Goal: Task Accomplishment & Management: Complete application form

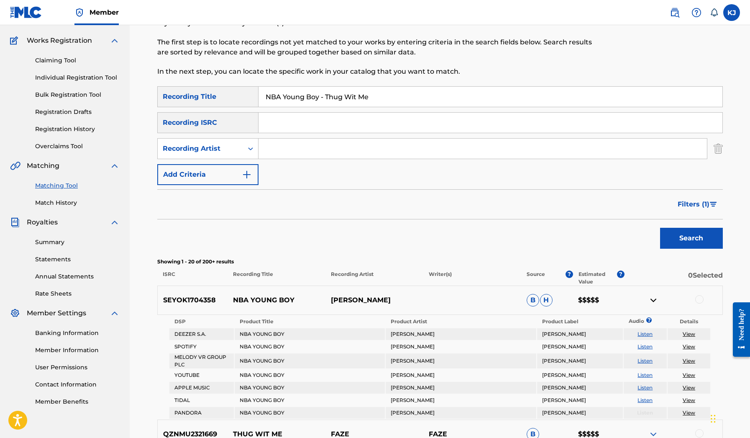
click at [56, 243] on link "Summary" at bounding box center [77, 242] width 85 height 9
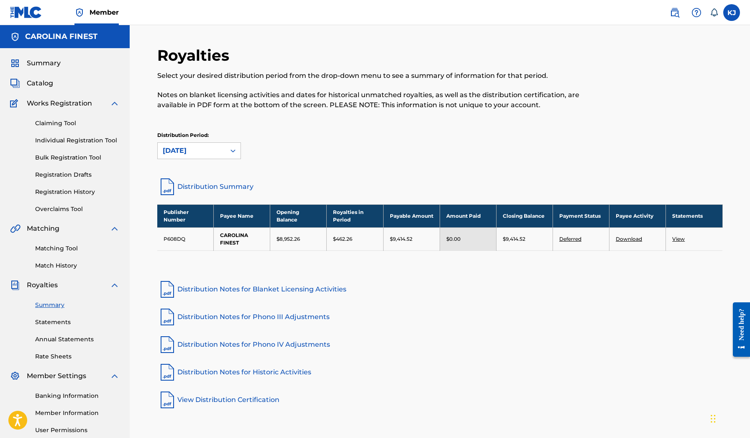
click at [44, 83] on span "Catalog" at bounding box center [40, 83] width 26 height 10
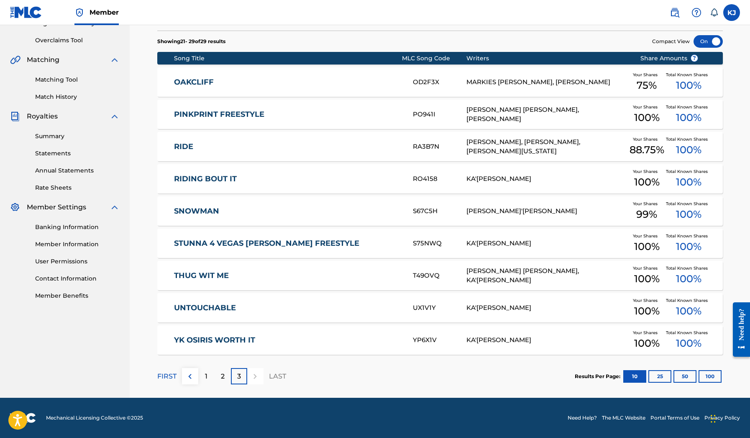
click at [218, 381] on div "2" at bounding box center [223, 376] width 16 height 16
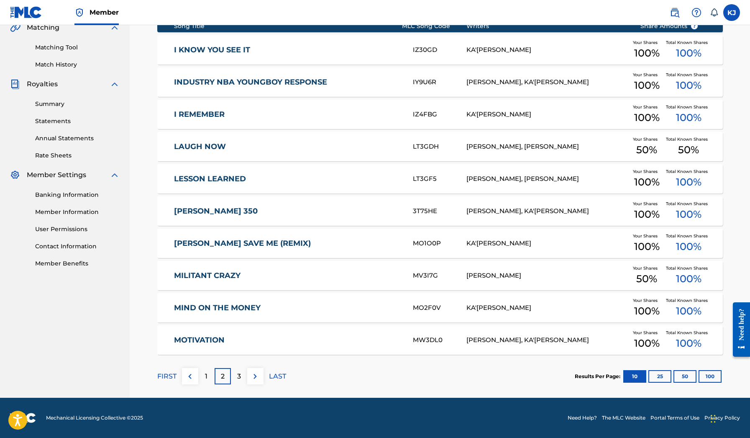
scroll to position [201, 0]
click at [218, 379] on div "2" at bounding box center [223, 376] width 16 height 16
click at [228, 277] on link "MILITANT CRAZY" at bounding box center [288, 276] width 228 height 10
click at [248, 338] on link "MOTIVATION" at bounding box center [288, 340] width 228 height 10
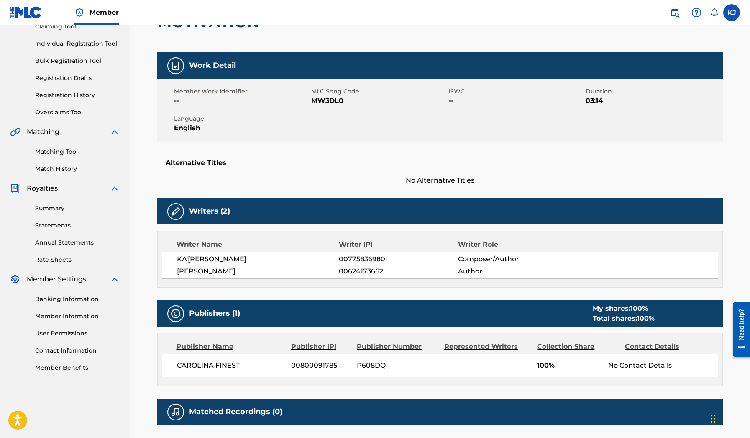
scroll to position [90, 0]
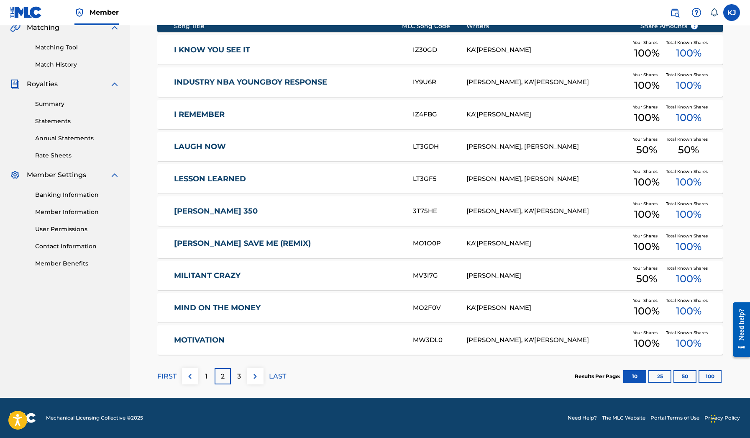
scroll to position [201, 0]
click at [231, 275] on link "MILITANT CRAZY" at bounding box center [288, 276] width 228 height 10
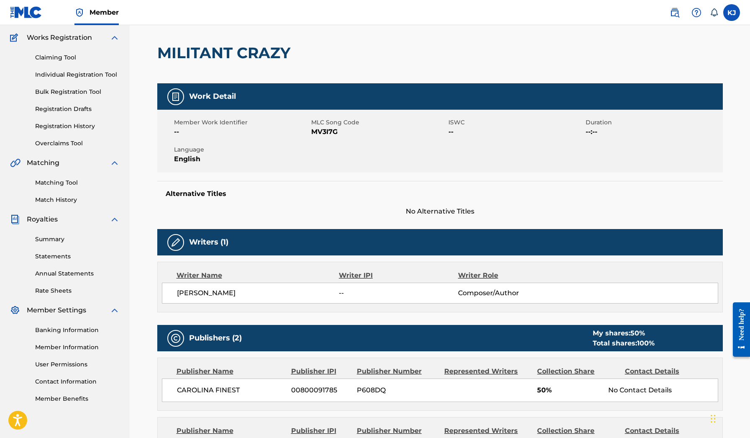
scroll to position [64, 0]
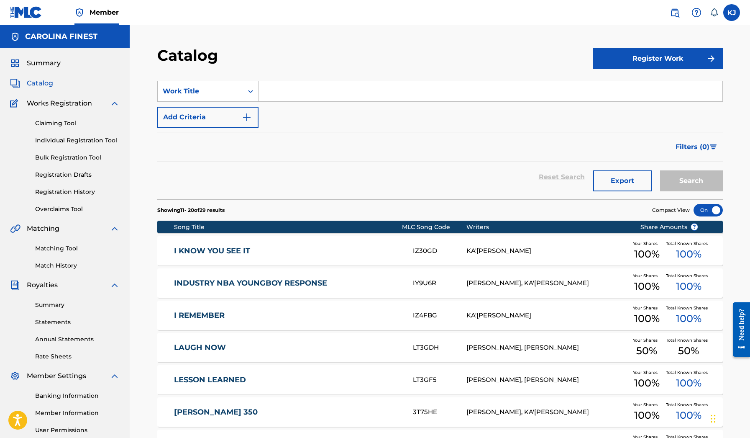
click at [58, 124] on link "Claiming Tool" at bounding box center [77, 123] width 85 height 9
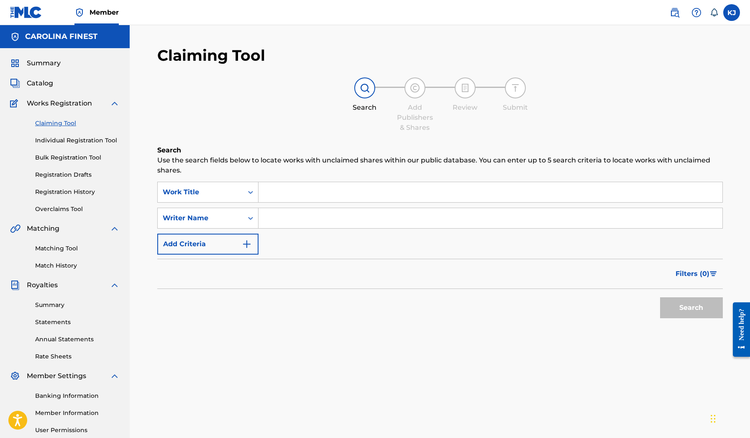
click at [278, 192] on input "Search Form" at bounding box center [491, 192] width 464 height 20
click at [246, 218] on icon "Search Form" at bounding box center [250, 218] width 8 height 8
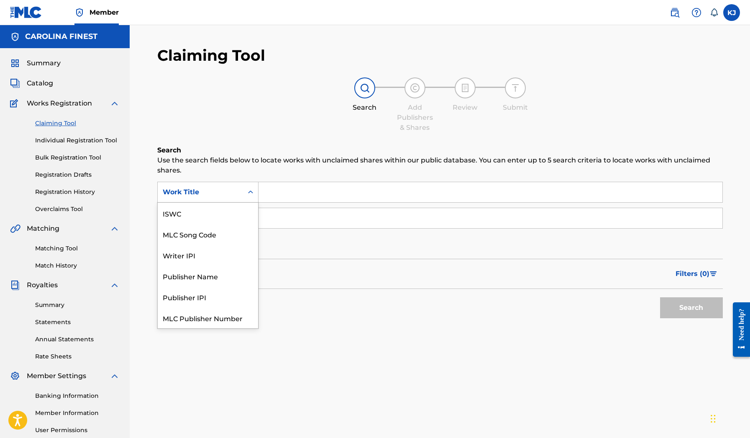
click at [248, 195] on icon "Search Form" at bounding box center [250, 192] width 8 height 8
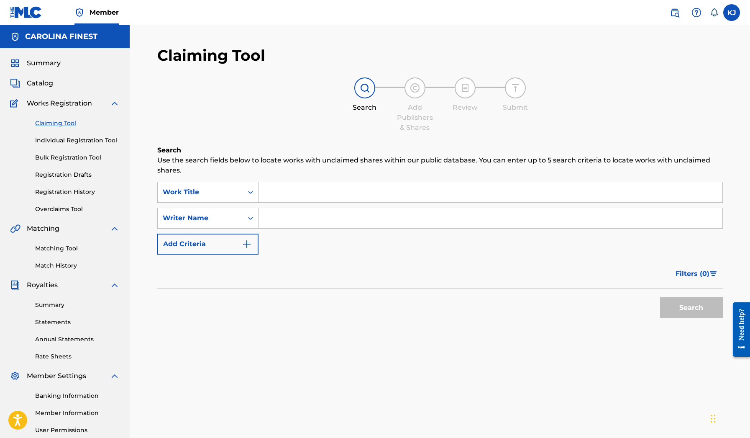
click at [263, 195] on input "Search Form" at bounding box center [491, 192] width 464 height 20
click at [365, 205] on div "SearchWithCriteriaca9b5aa1-71e4-4a54-8602-e5f0e11f927f Work Title SearchWithCri…" at bounding box center [440, 218] width 566 height 73
click at [361, 217] on input "Search Form" at bounding box center [491, 218] width 464 height 20
paste input "[PERSON_NAME]"
type input "[PERSON_NAME]"
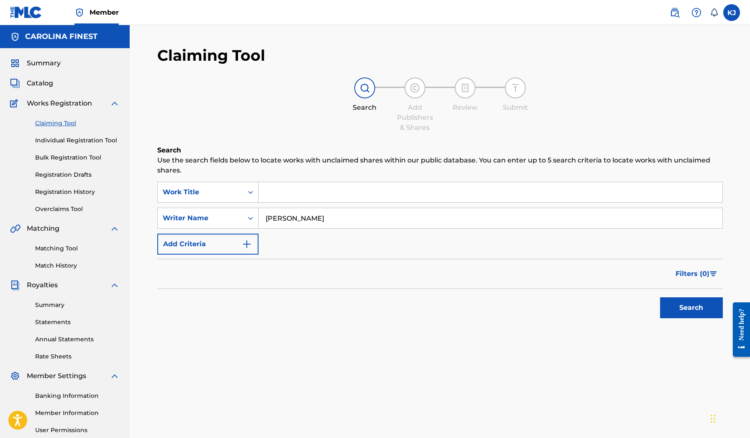
click at [700, 318] on button "Search" at bounding box center [691, 307] width 63 height 21
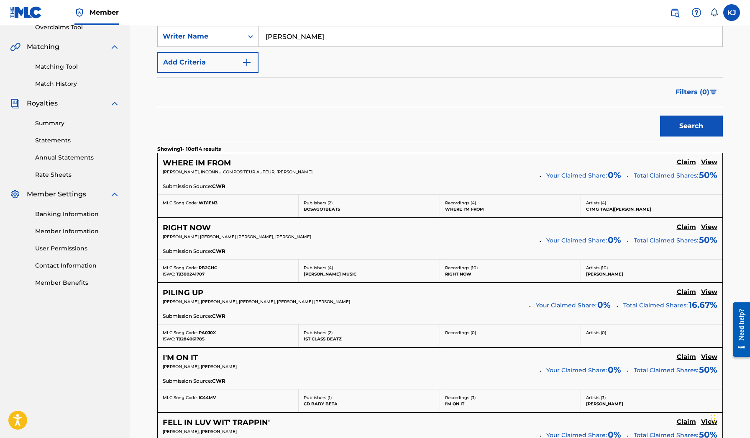
scroll to position [182, 0]
click at [208, 162] on h5 "WHERE IM FROM" at bounding box center [197, 162] width 68 height 10
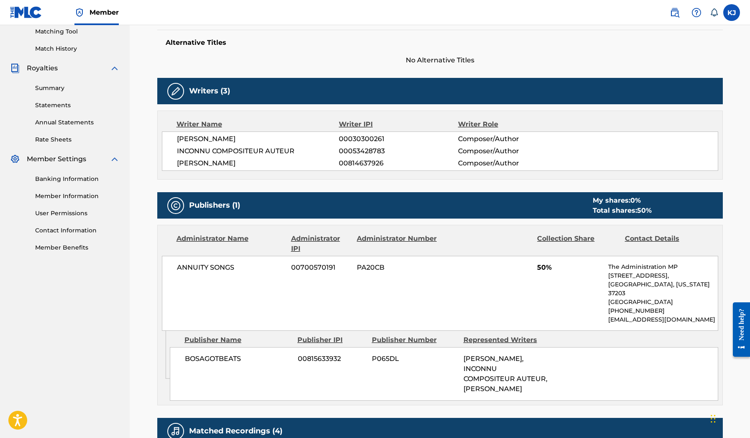
scroll to position [287, 0]
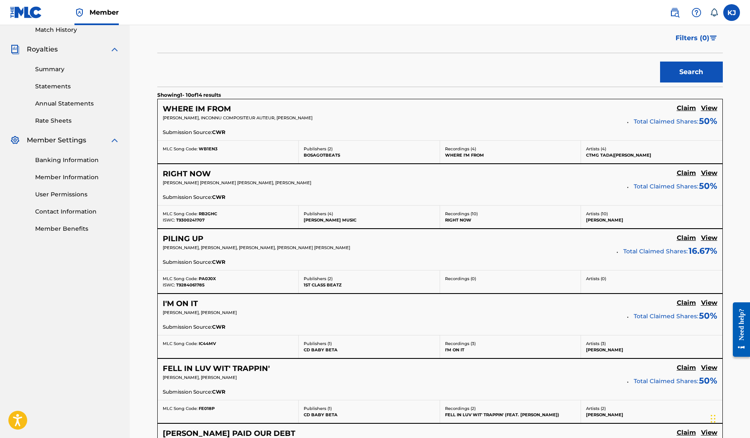
scroll to position [237, 0]
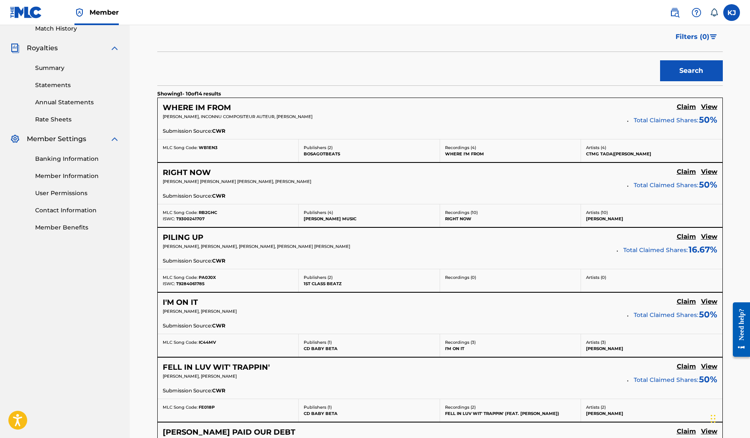
click at [203, 171] on h5 "RIGHT NOW" at bounding box center [187, 173] width 48 height 10
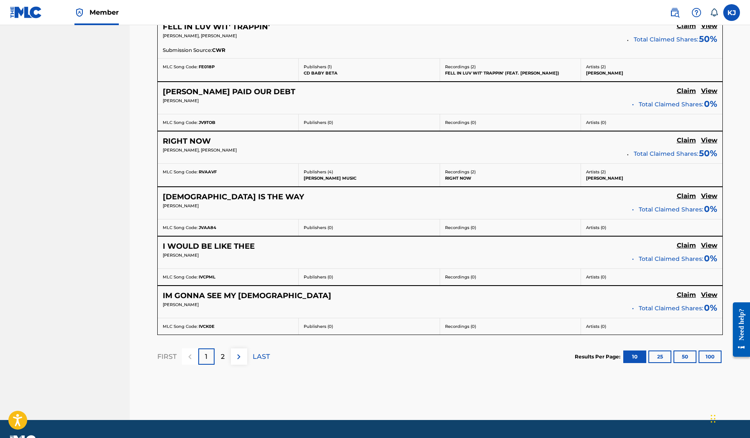
scroll to position [578, 0]
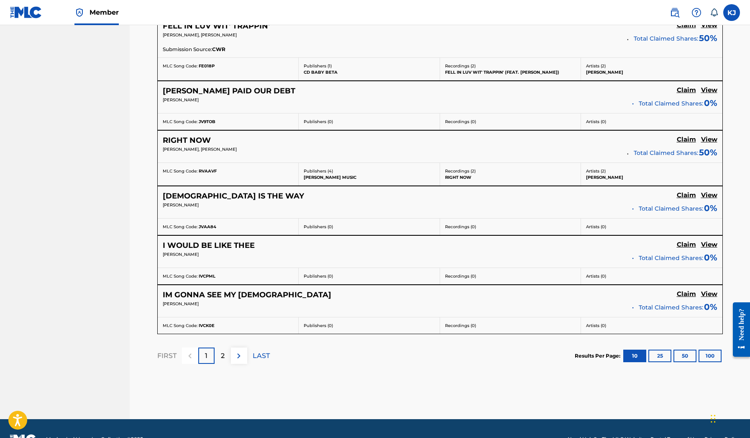
click at [236, 351] on img at bounding box center [239, 356] width 10 height 10
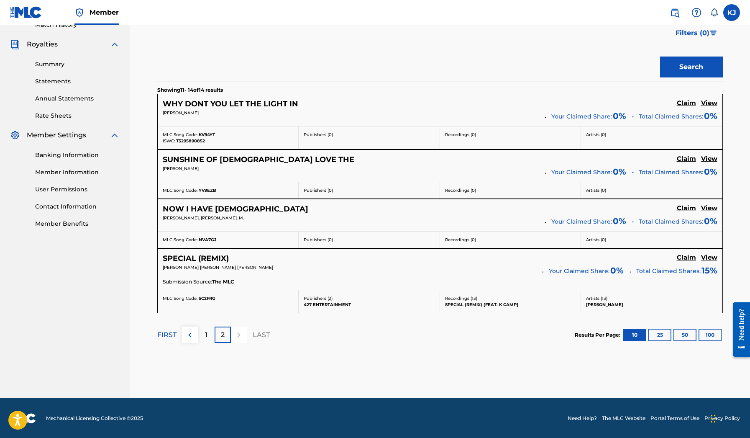
scroll to position [240, 0]
click at [196, 333] on button at bounding box center [190, 335] width 16 height 16
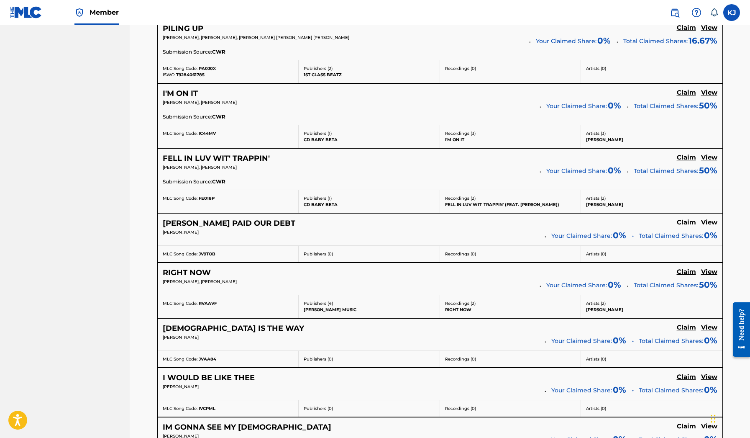
scroll to position [448, 0]
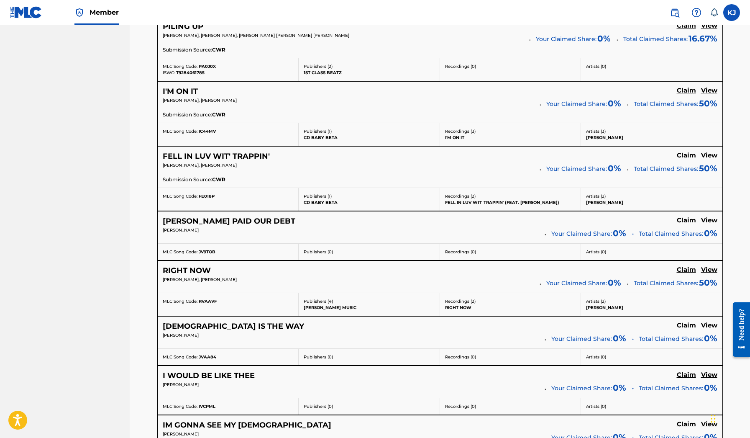
click at [209, 159] on h5 "FELL IN LUV WIT' TRAPPIN'" at bounding box center [216, 156] width 107 height 10
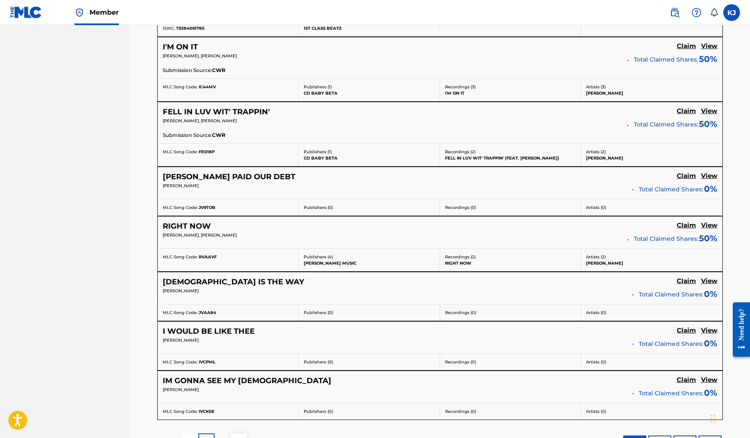
scroll to position [497, 0]
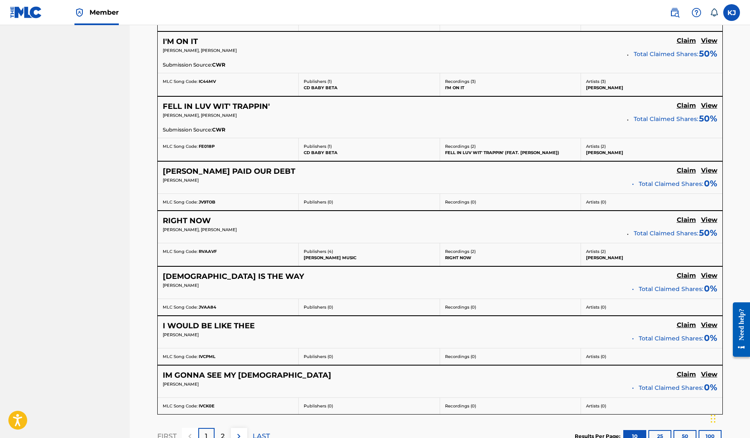
click at [210, 272] on h5 "[DEMOGRAPHIC_DATA] IS THE WAY" at bounding box center [233, 277] width 141 height 10
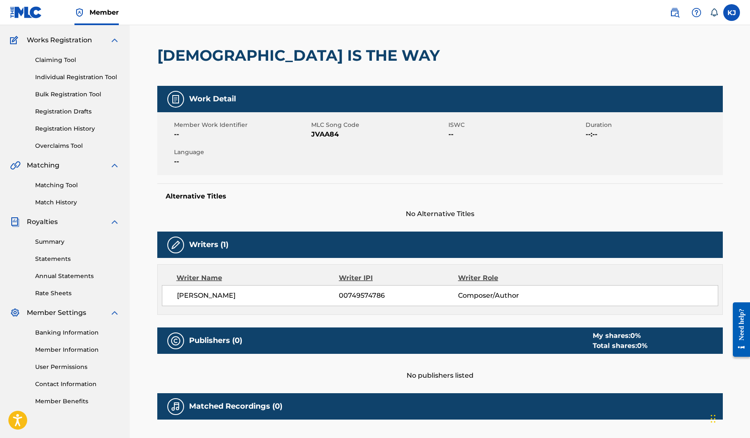
scroll to position [57, 0]
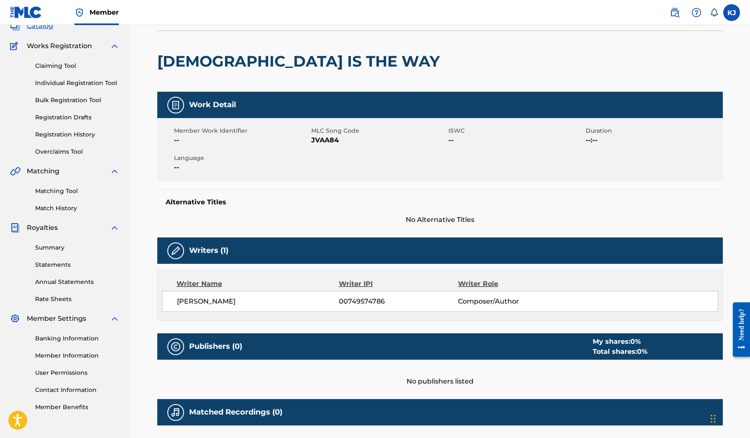
click at [49, 62] on link "Claiming Tool" at bounding box center [77, 66] width 85 height 9
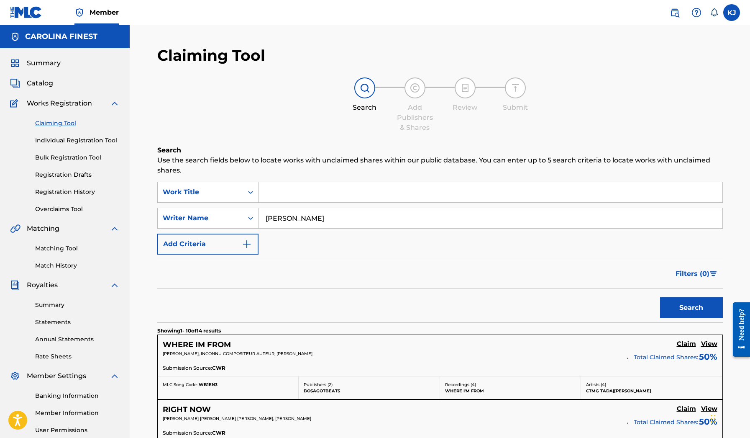
click at [293, 223] on input "[PERSON_NAME]" at bounding box center [491, 218] width 464 height 20
click at [45, 87] on span "Catalog" at bounding box center [40, 83] width 26 height 10
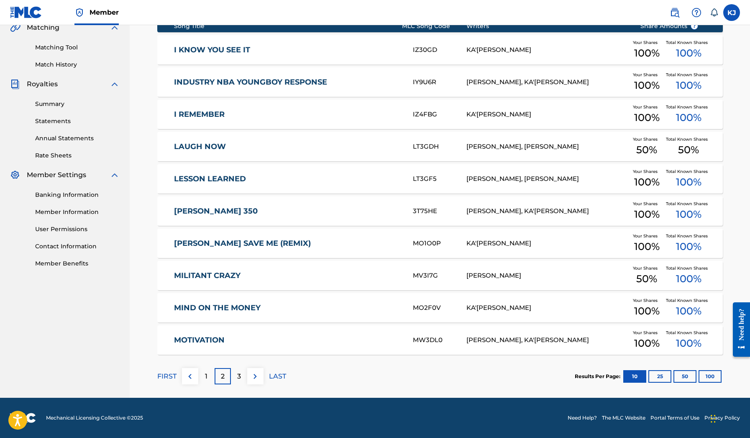
scroll to position [201, 0]
click at [211, 275] on link "MILITANT CRAZY" at bounding box center [288, 276] width 228 height 10
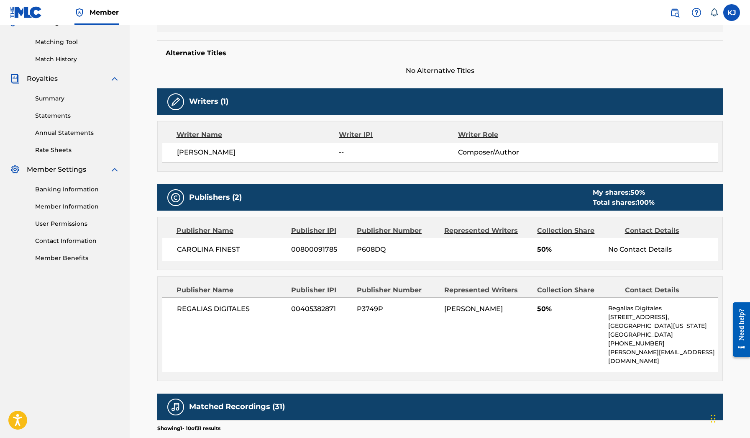
scroll to position [210, 0]
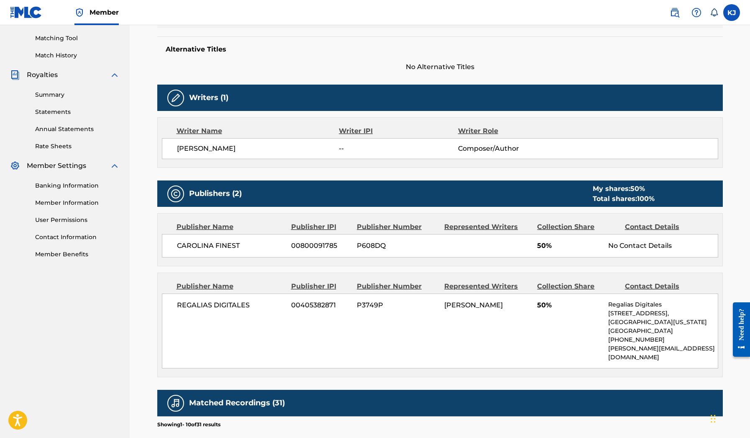
drag, startPoint x: 282, startPoint y: 151, endPoint x: 167, endPoint y: 152, distance: 114.2
click at [167, 152] on div "[PERSON_NAME] -- Composer/Author" at bounding box center [440, 148] width 556 height 21
copy span "[PERSON_NAME]"
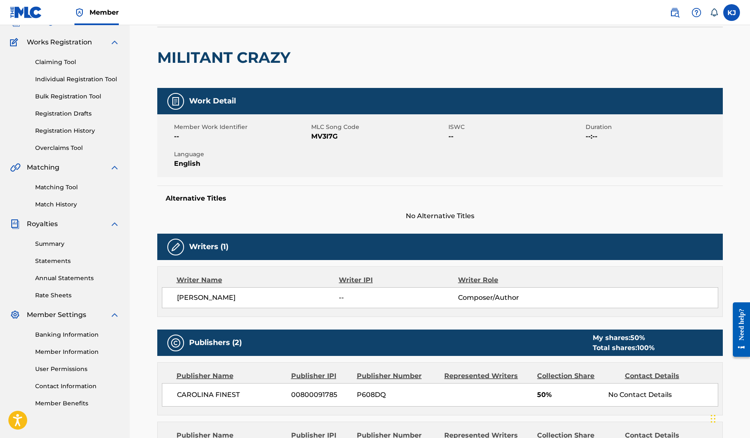
scroll to position [59, 0]
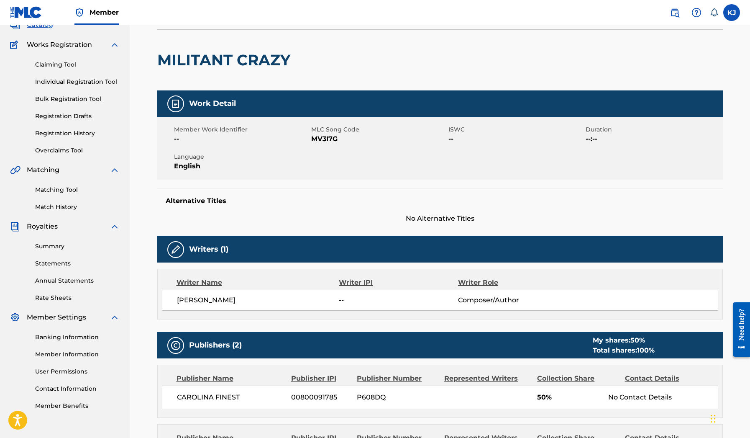
click at [64, 66] on link "Claiming Tool" at bounding box center [77, 64] width 85 height 9
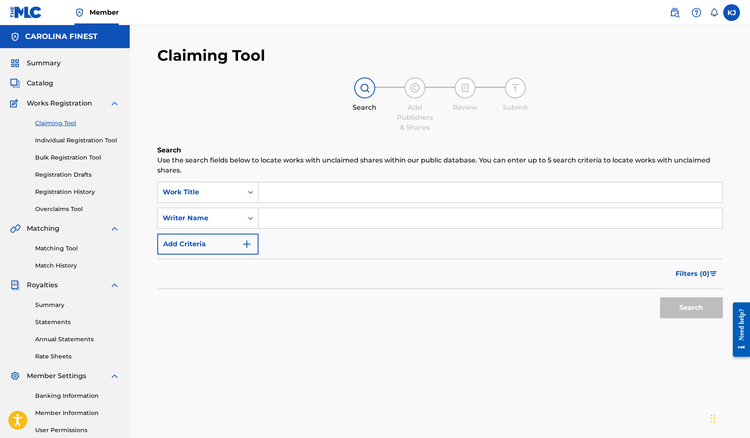
click at [272, 221] on input "Search Form" at bounding box center [491, 218] width 464 height 20
paste input "[PERSON_NAME]"
type input "[PERSON_NAME]"
click at [700, 313] on button "Search" at bounding box center [691, 307] width 63 height 21
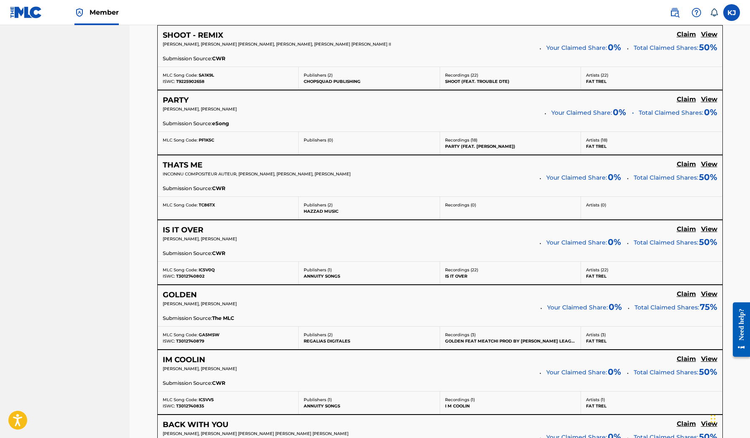
scroll to position [504, 0]
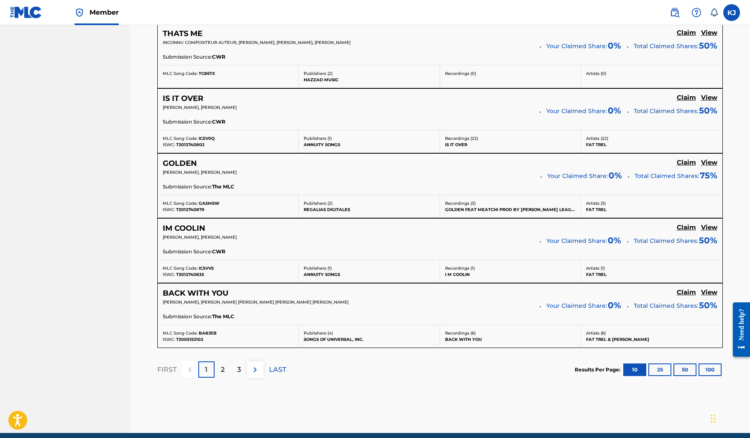
click at [223, 367] on p "2" at bounding box center [223, 369] width 4 height 10
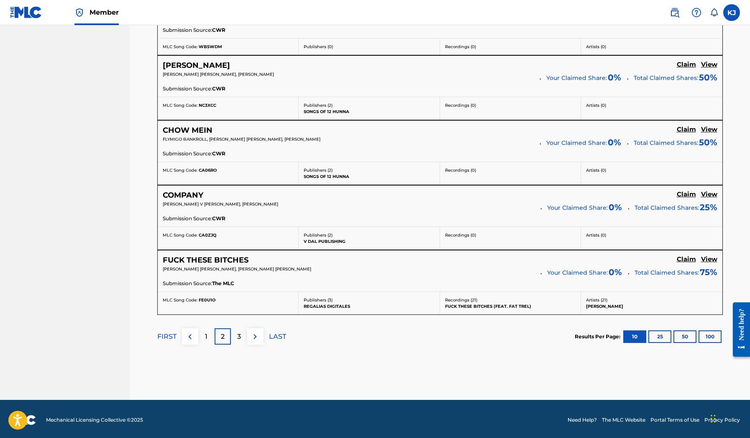
click at [241, 328] on div "3" at bounding box center [239, 336] width 16 height 16
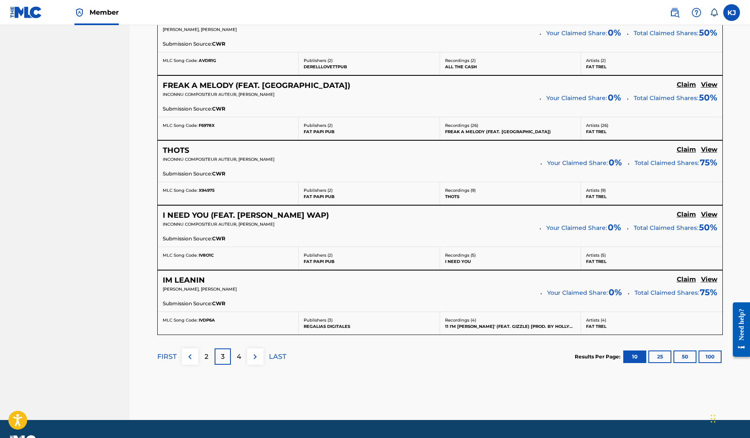
click at [241, 356] on p "4" at bounding box center [239, 356] width 5 height 10
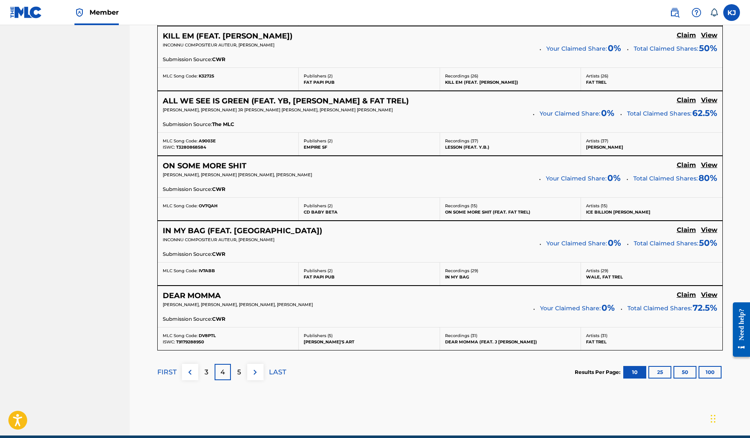
click at [236, 369] on div "5" at bounding box center [239, 372] width 16 height 16
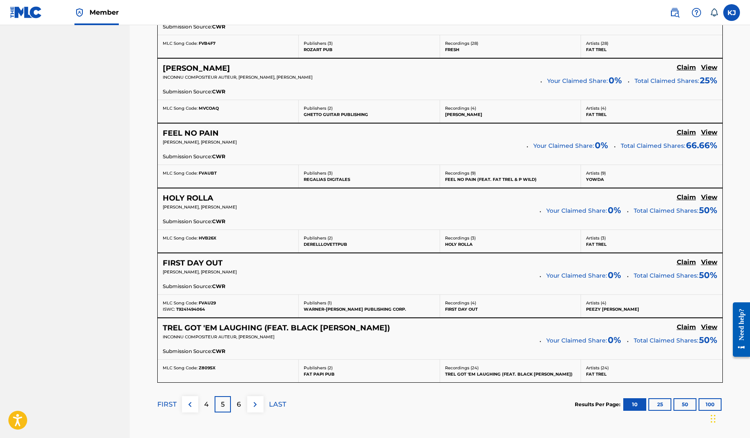
scroll to position [613, 0]
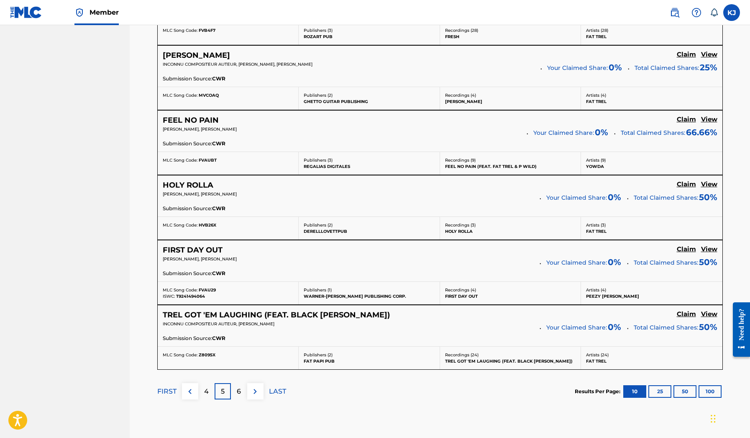
click at [241, 383] on div "6" at bounding box center [239, 391] width 16 height 16
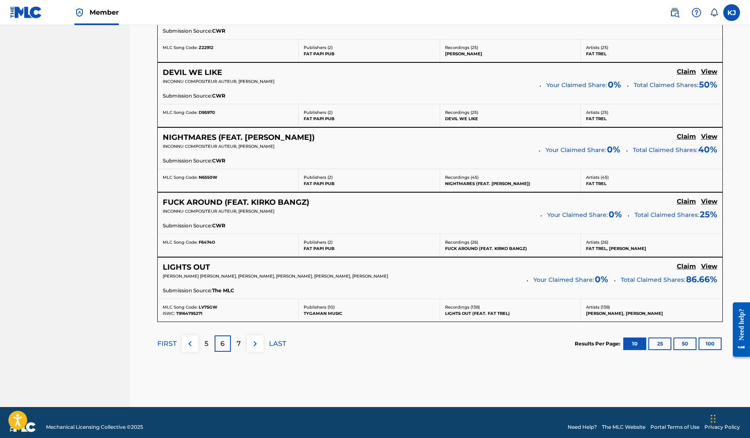
click at [239, 343] on p "7" at bounding box center [239, 343] width 4 height 10
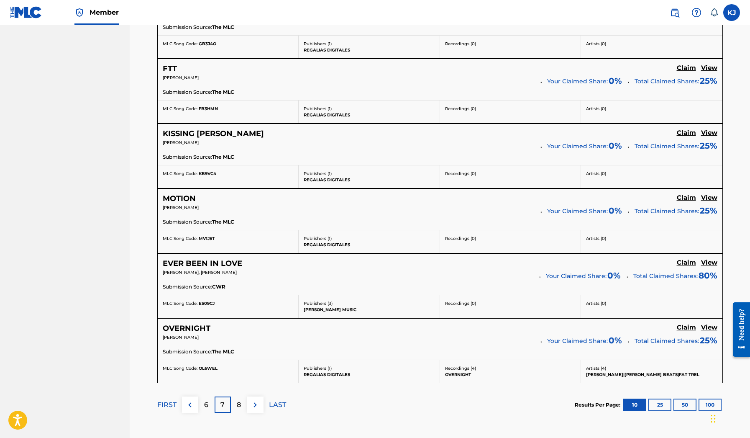
scroll to position [617, 0]
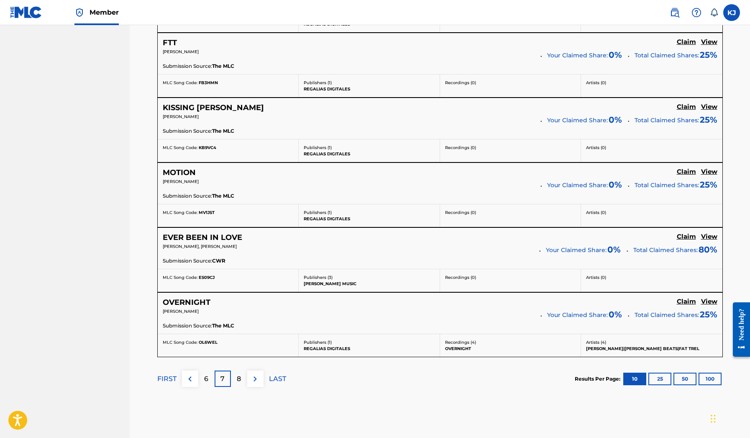
click at [242, 367] on div "FIRST 6 7 8 LAST" at bounding box center [221, 378] width 129 height 43
click at [241, 371] on div "8" at bounding box center [239, 378] width 16 height 16
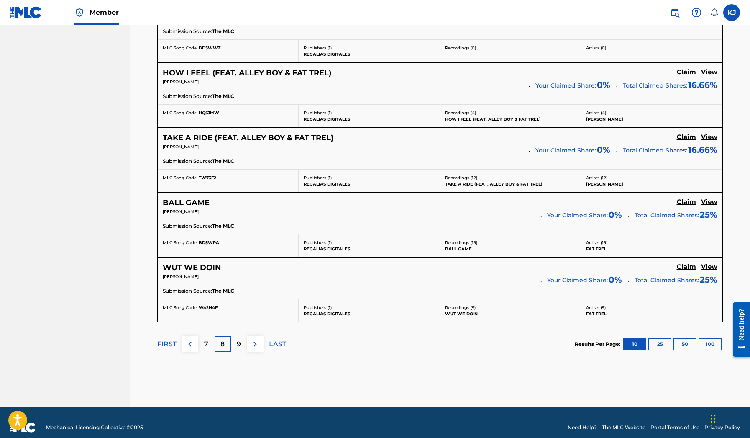
click at [237, 339] on p "9" at bounding box center [239, 344] width 4 height 10
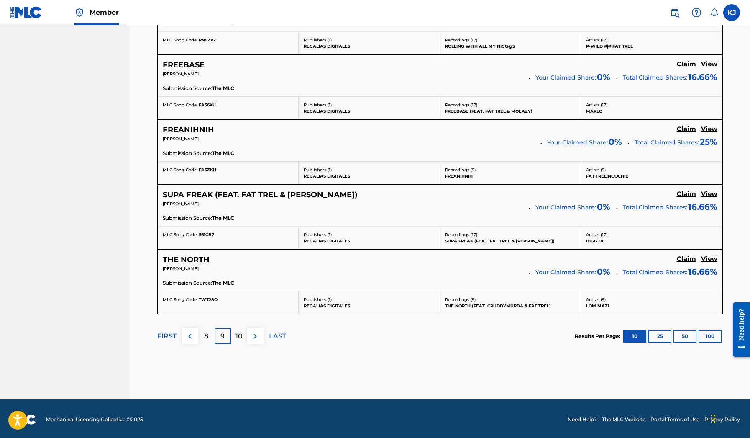
scroll to position [668, 0]
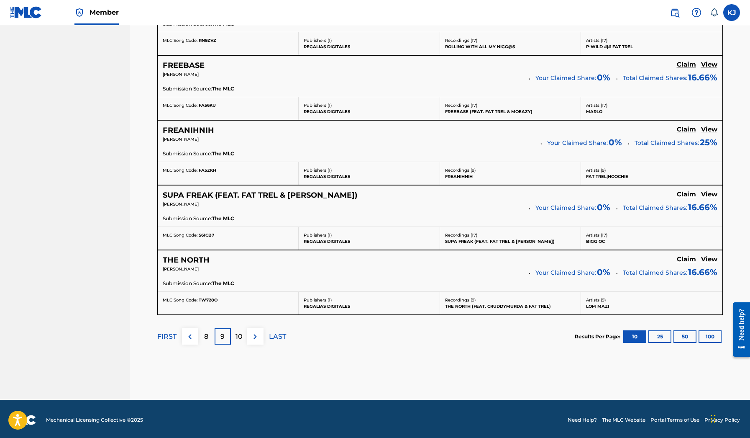
click at [241, 341] on div "10" at bounding box center [239, 336] width 16 height 16
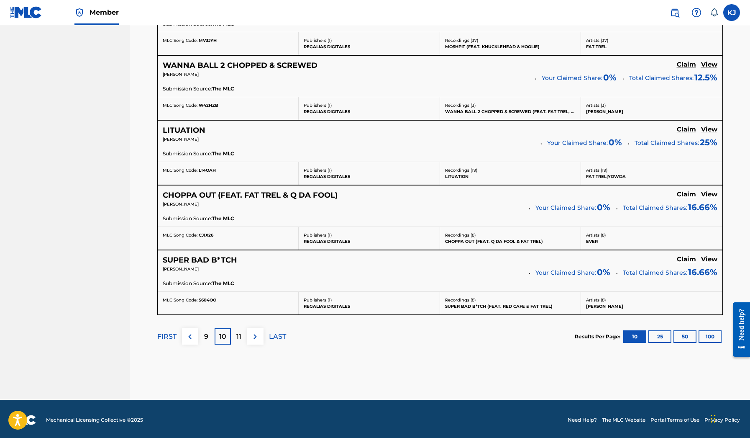
click at [241, 332] on div "11" at bounding box center [239, 336] width 16 height 16
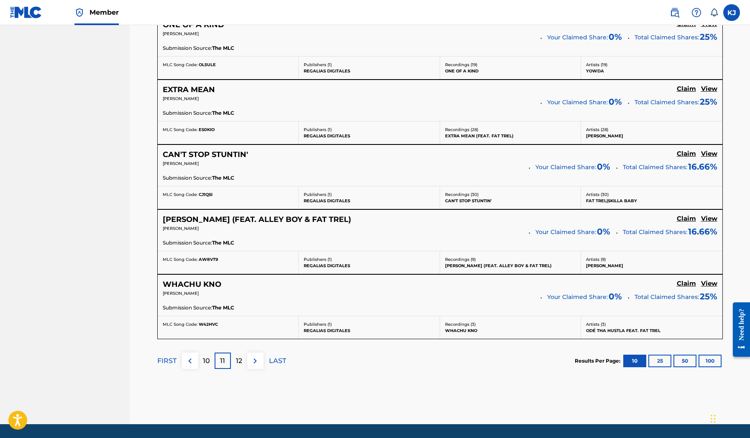
scroll to position [667, 0]
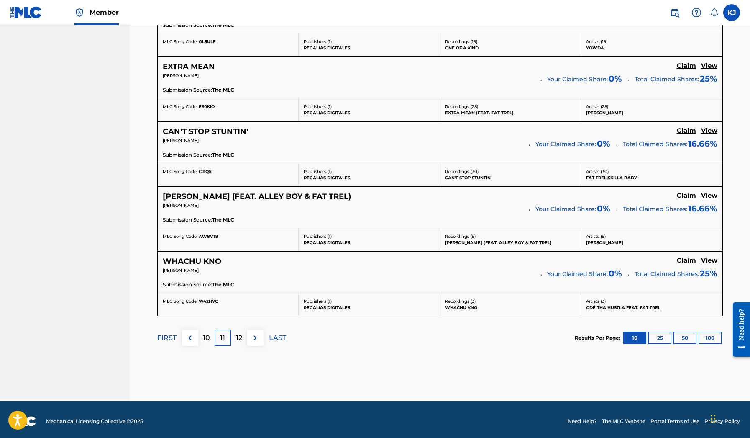
click at [242, 333] on p "12" at bounding box center [239, 338] width 6 height 10
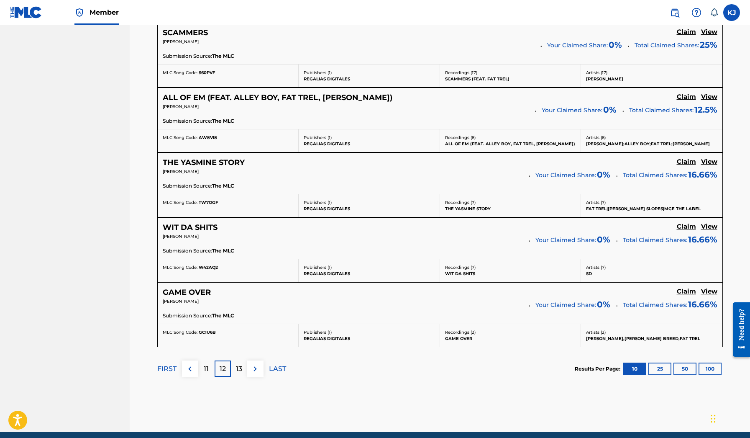
scroll to position [642, 0]
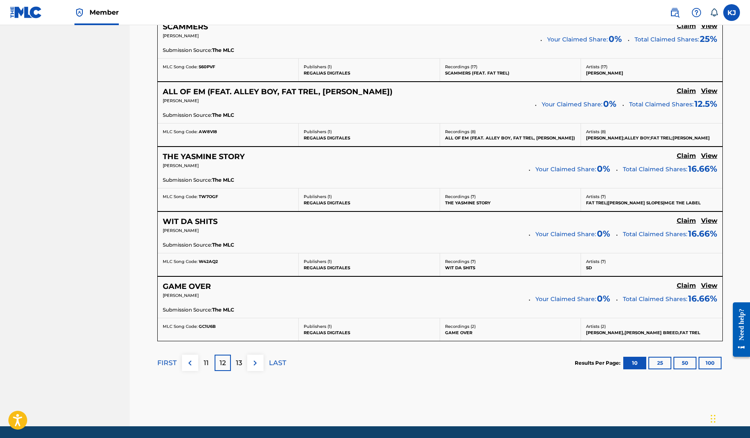
click at [237, 366] on div "13" at bounding box center [239, 362] width 16 height 16
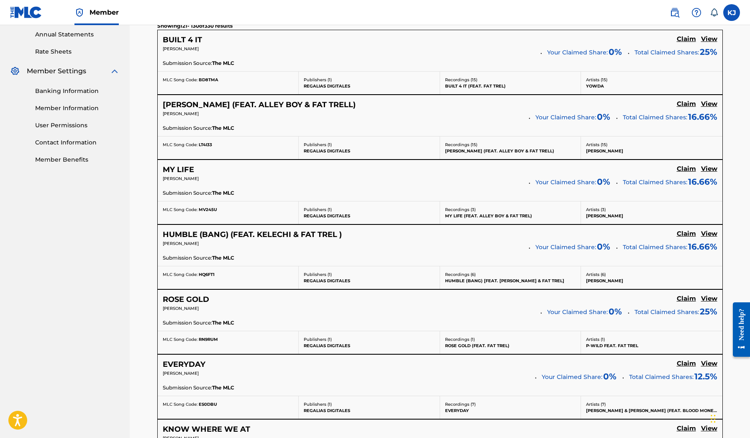
scroll to position [336, 0]
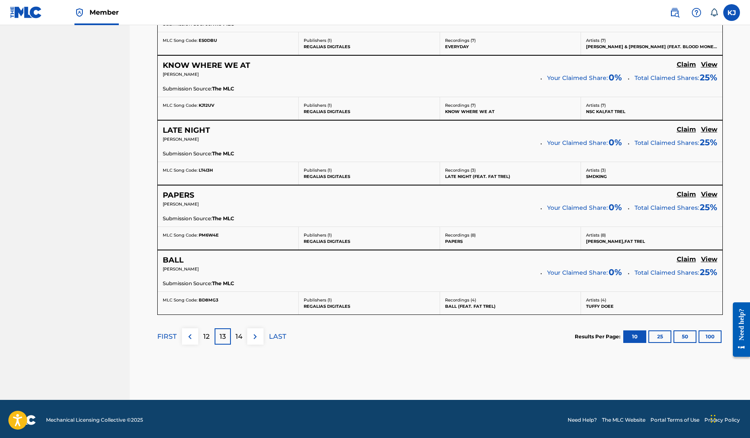
click at [238, 337] on p "14" at bounding box center [239, 336] width 7 height 10
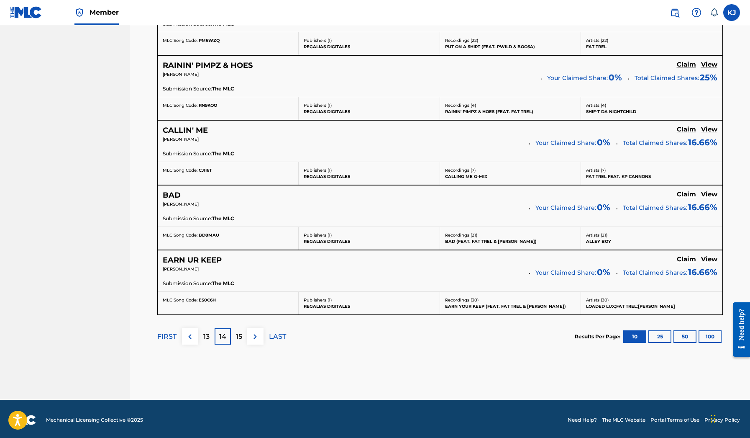
click at [244, 333] on div "15" at bounding box center [239, 336] width 16 height 16
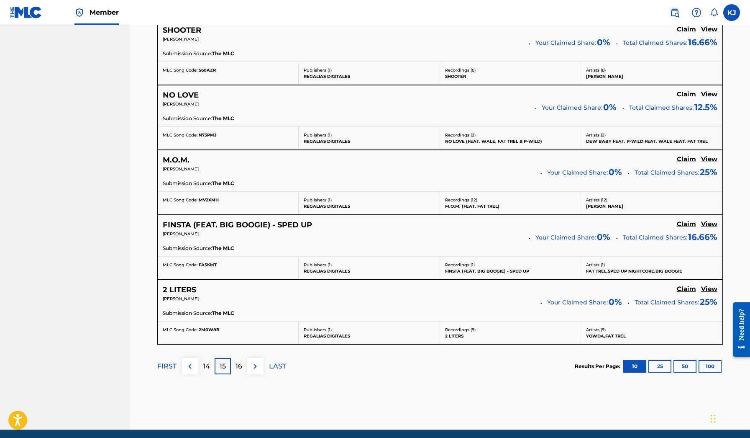
scroll to position [645, 0]
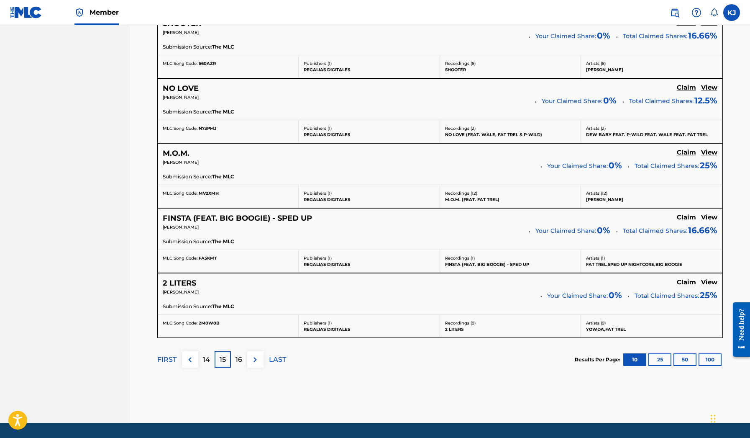
click at [242, 358] on p "16" at bounding box center [239, 359] width 7 height 10
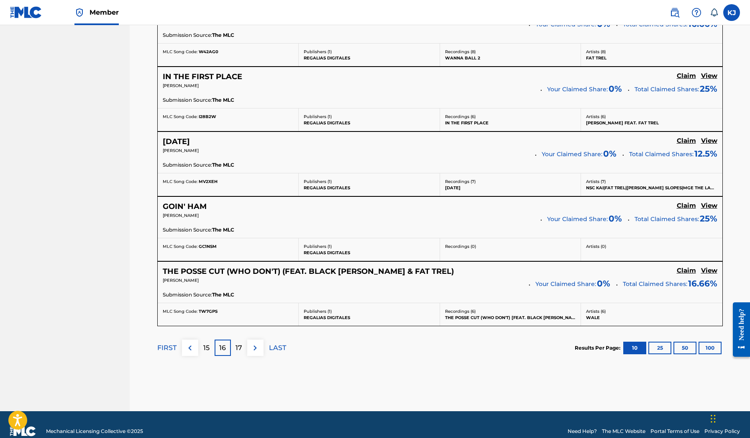
click at [239, 346] on p "17" at bounding box center [239, 348] width 7 height 10
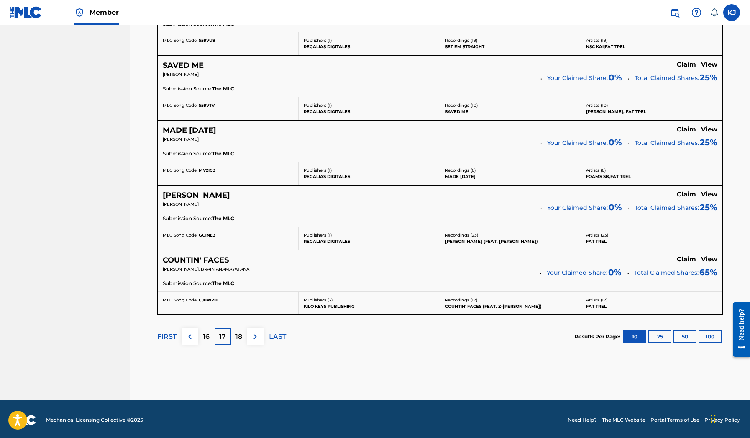
click at [244, 335] on div "18" at bounding box center [239, 336] width 16 height 16
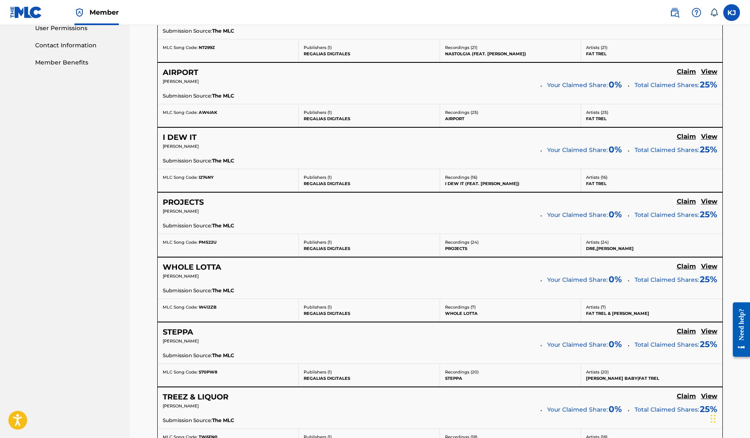
scroll to position [402, 0]
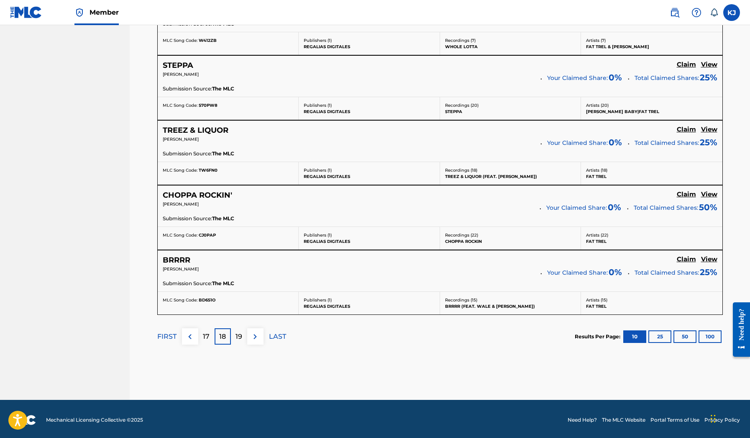
click at [241, 335] on p "19" at bounding box center [239, 336] width 7 height 10
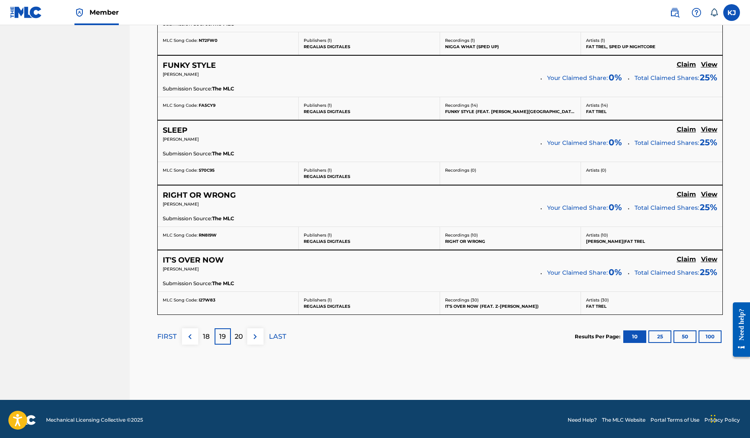
scroll to position [666, 0]
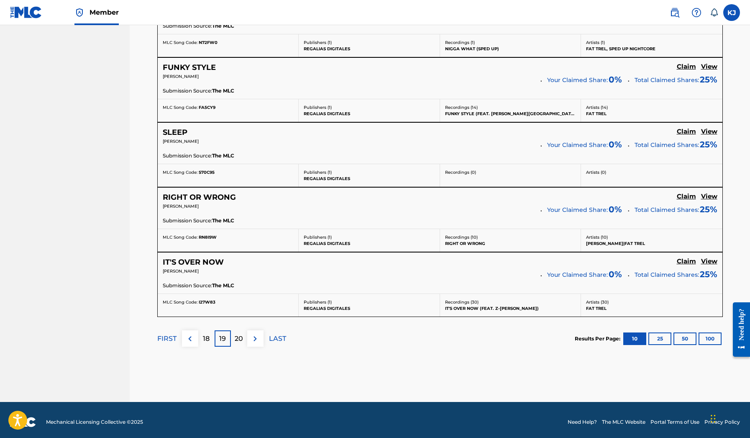
click at [210, 260] on h5 "IT'S OVER NOW" at bounding box center [193, 262] width 61 height 10
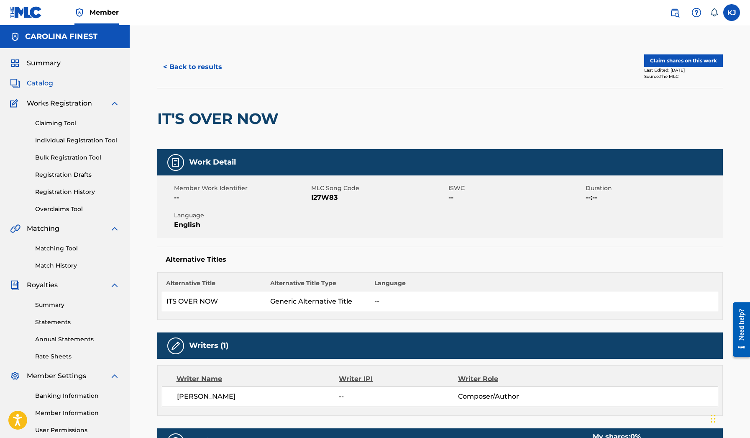
click at [660, 63] on button "Claim shares on this work" at bounding box center [683, 60] width 79 height 13
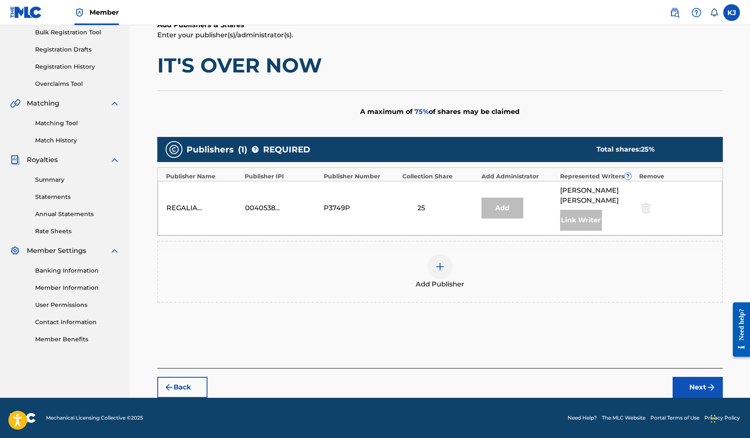
scroll to position [125, 0]
click at [440, 267] on img at bounding box center [440, 266] width 10 height 10
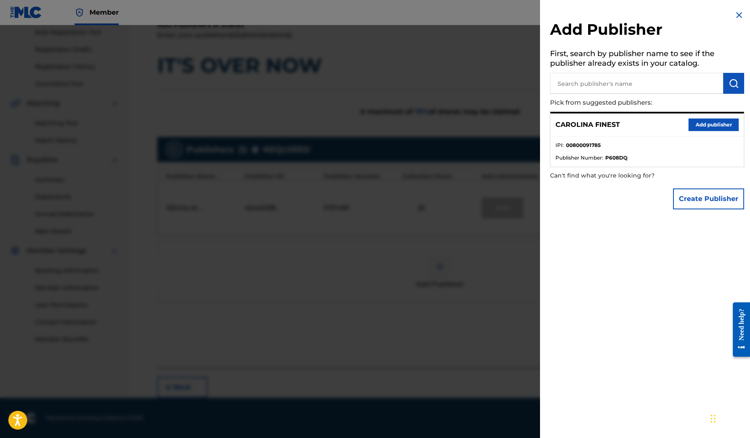
click at [716, 128] on button "Add publisher" at bounding box center [714, 124] width 50 height 13
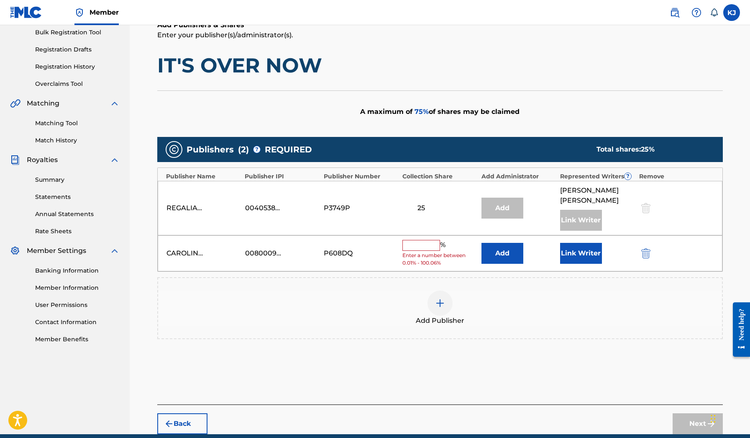
click at [438, 243] on input "text" at bounding box center [421, 245] width 38 height 11
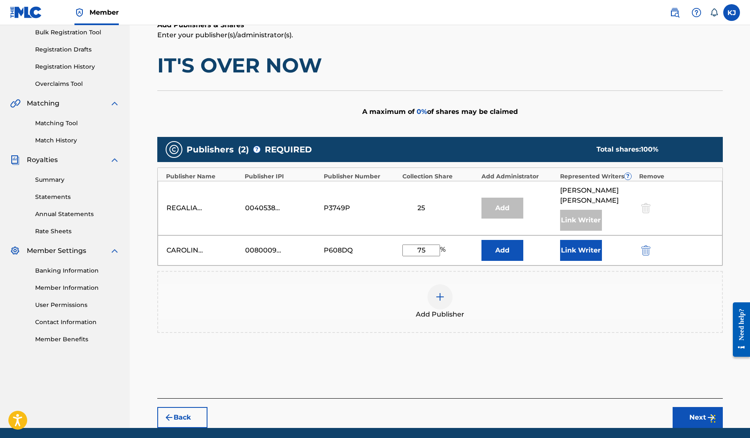
type input "75"
click at [692, 411] on button "Next" at bounding box center [698, 417] width 50 height 21
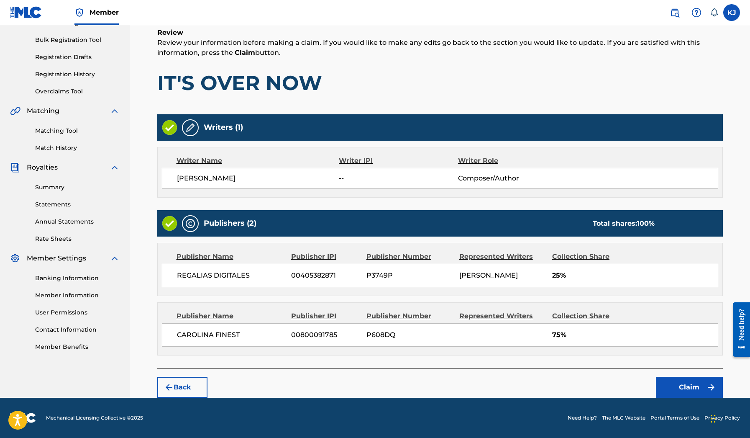
scroll to position [127, 0]
click at [672, 379] on button "Claim" at bounding box center [689, 387] width 67 height 21
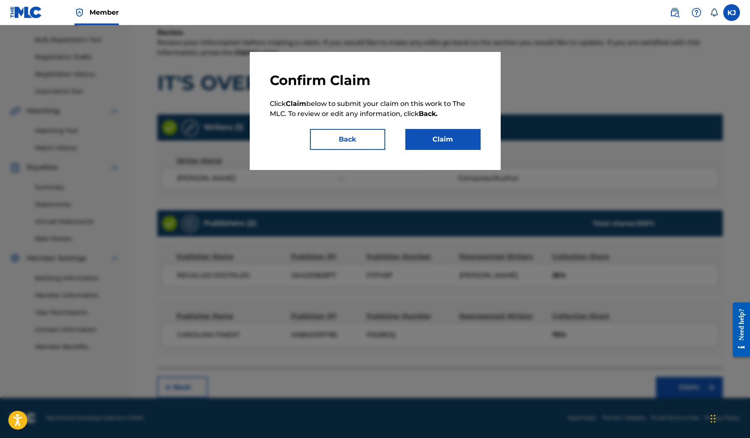
click at [467, 141] on button "Claim" at bounding box center [442, 139] width 75 height 21
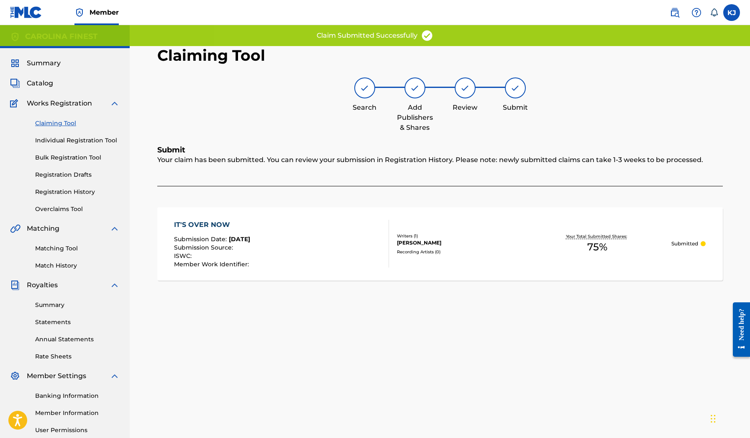
scroll to position [0, 0]
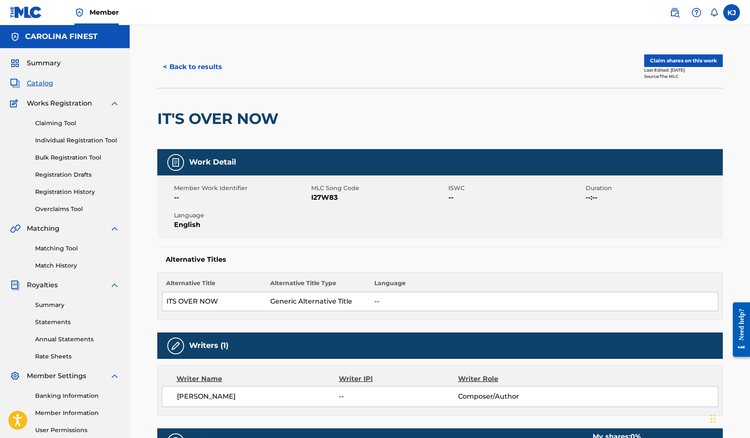
scroll to position [81, 0]
click at [199, 68] on button "< Back to results" at bounding box center [192, 66] width 71 height 21
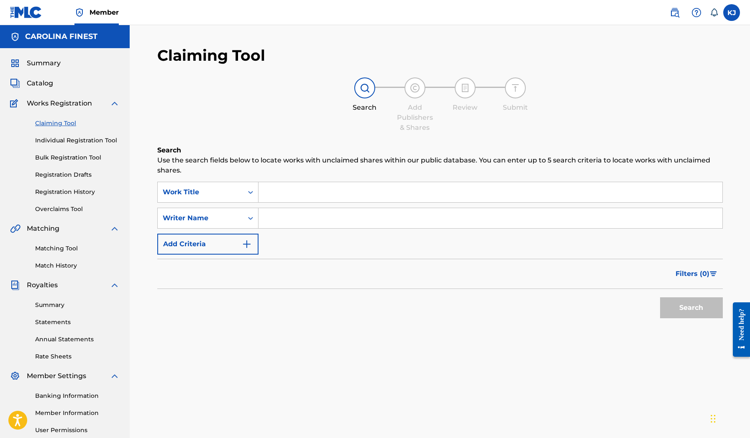
scroll to position [81, 0]
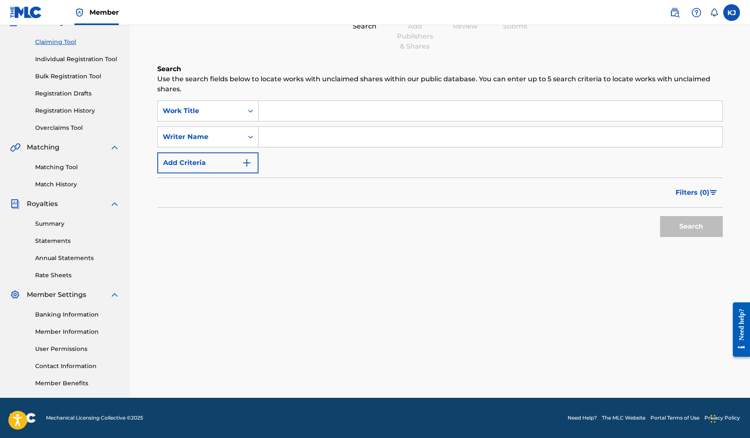
click at [285, 132] on input "Search Form" at bounding box center [491, 137] width 464 height 20
paste input "[PERSON_NAME]"
type input "[PERSON_NAME]"
click at [694, 236] on button "Search" at bounding box center [691, 226] width 63 height 21
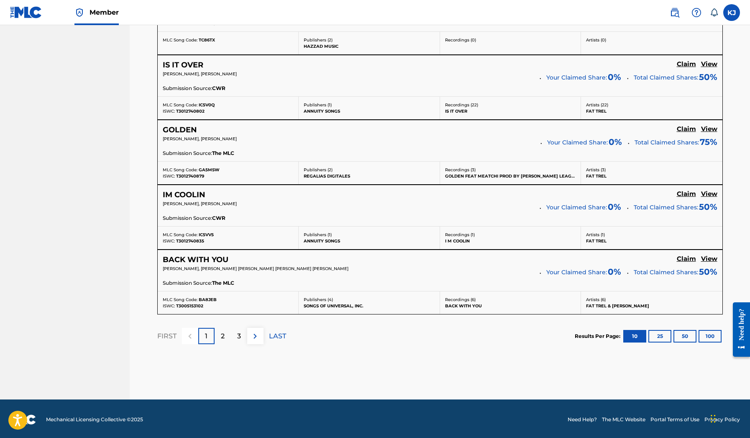
scroll to position [668, 0]
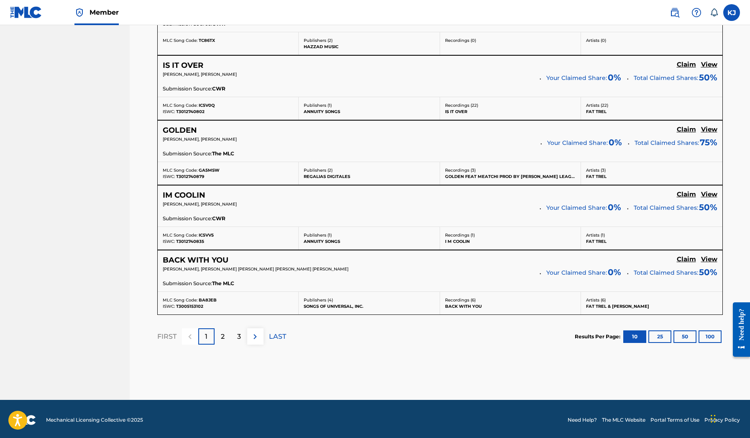
click at [709, 331] on button "100" at bounding box center [710, 336] width 23 height 13
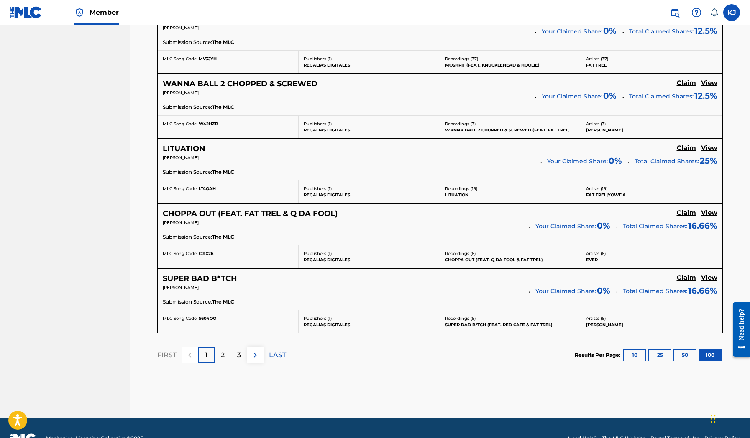
scroll to position [6452, 0]
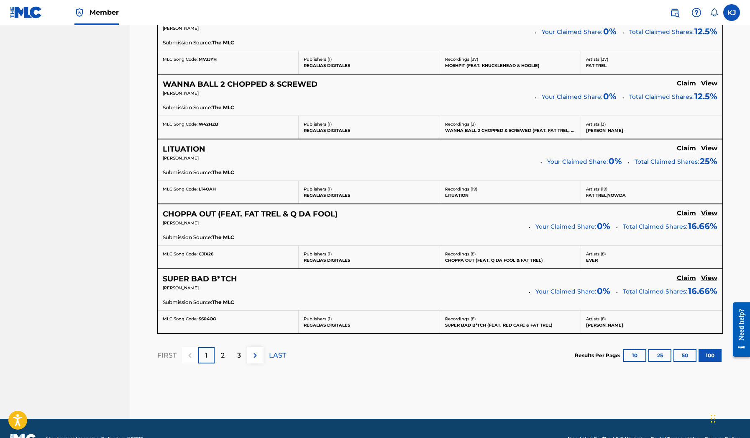
click at [217, 347] on div "2" at bounding box center [223, 355] width 16 height 16
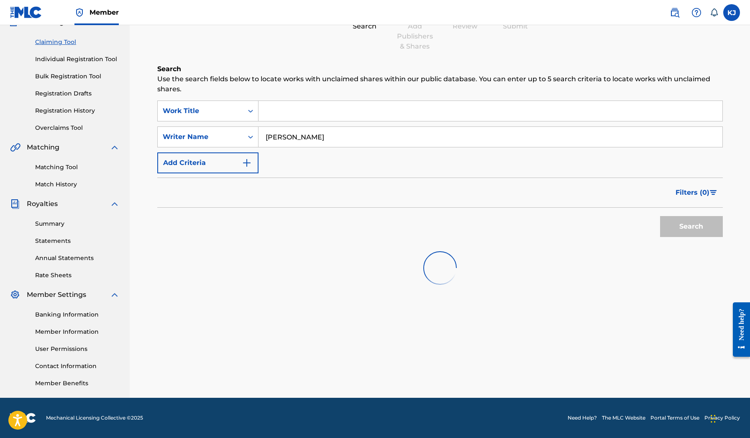
scroll to position [81, 0]
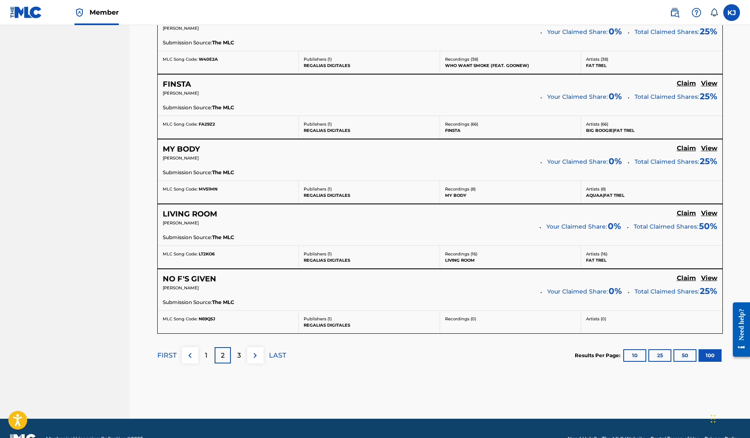
click at [243, 347] on div "3" at bounding box center [239, 355] width 16 height 16
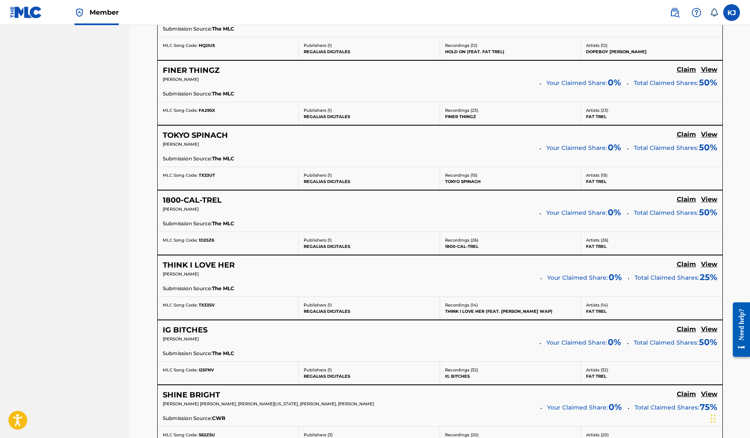
scroll to position [934, 0]
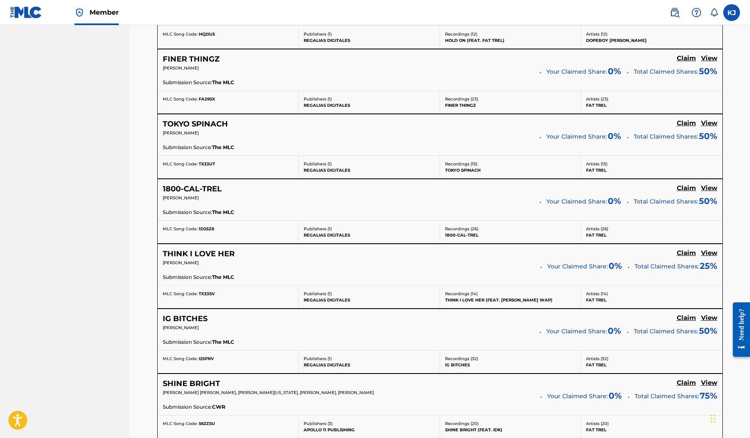
click at [212, 185] on h5 "1800-CAL-TREL" at bounding box center [192, 189] width 59 height 10
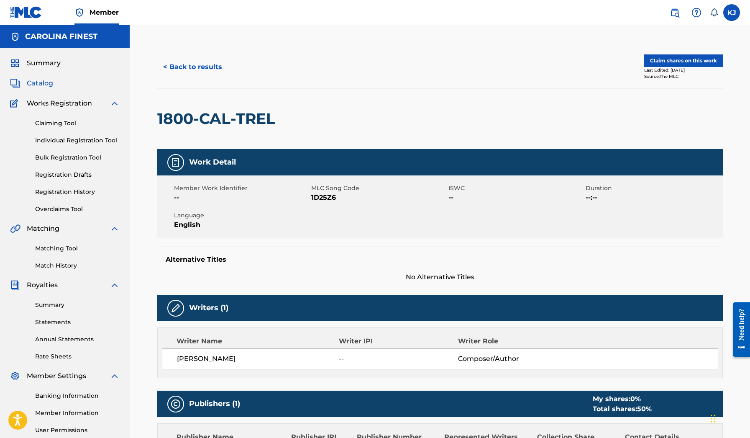
click at [681, 57] on button "Claim shares on this work" at bounding box center [683, 60] width 79 height 13
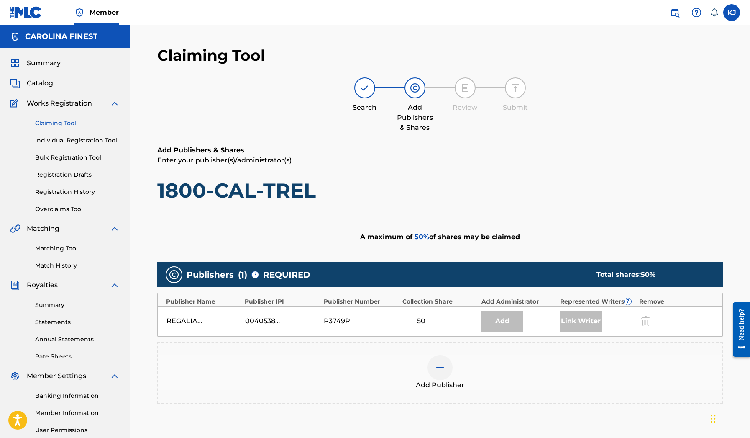
click at [438, 363] on img at bounding box center [440, 367] width 10 height 10
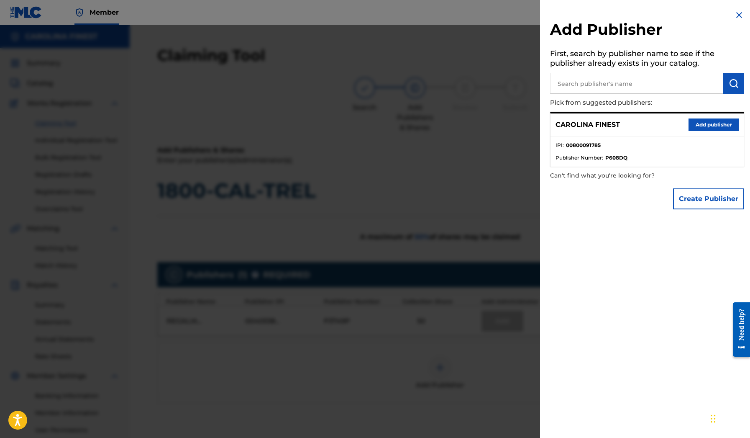
click at [693, 128] on button "Add publisher" at bounding box center [714, 124] width 50 height 13
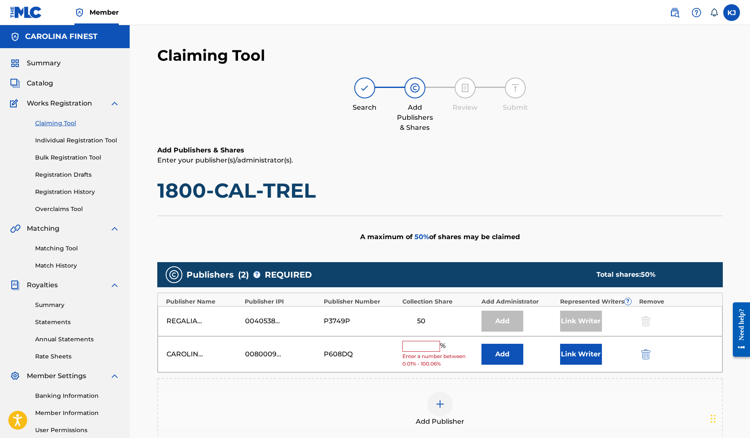
click at [412, 344] on input "text" at bounding box center [421, 346] width 38 height 11
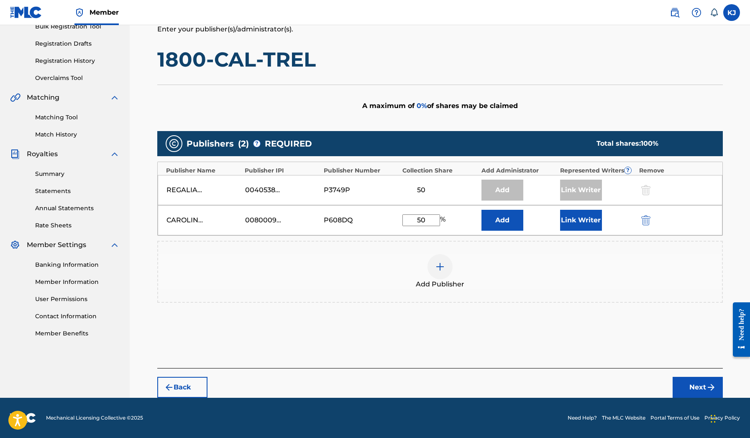
type input "50"
click at [697, 386] on button "Next" at bounding box center [698, 387] width 50 height 21
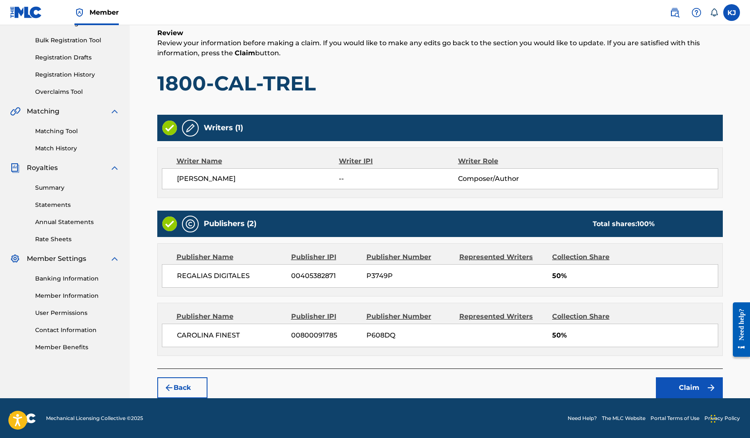
scroll to position [117, 0]
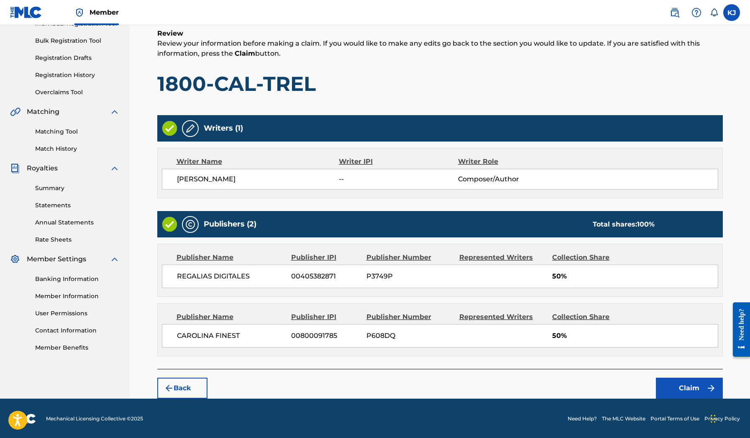
click at [666, 381] on button "Claim" at bounding box center [689, 387] width 67 height 21
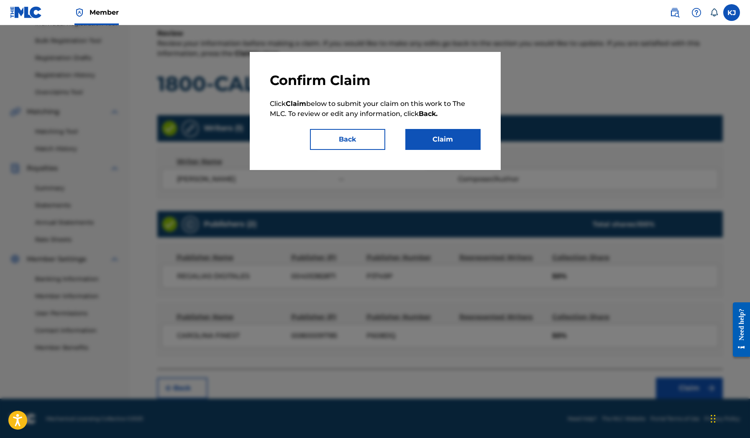
click at [451, 136] on button "Claim" at bounding box center [442, 139] width 75 height 21
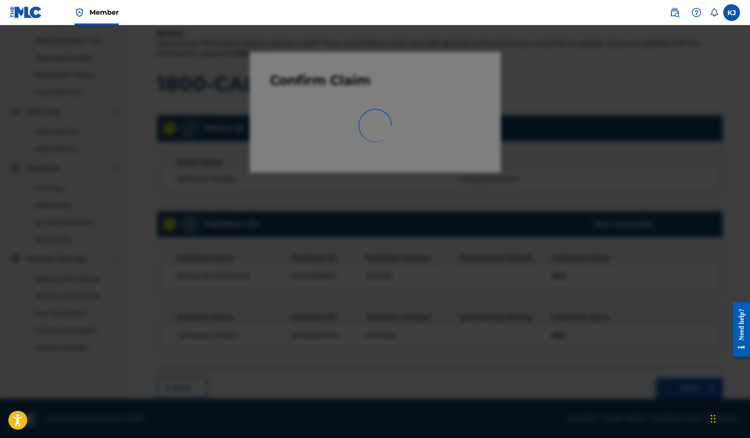
scroll to position [81, 0]
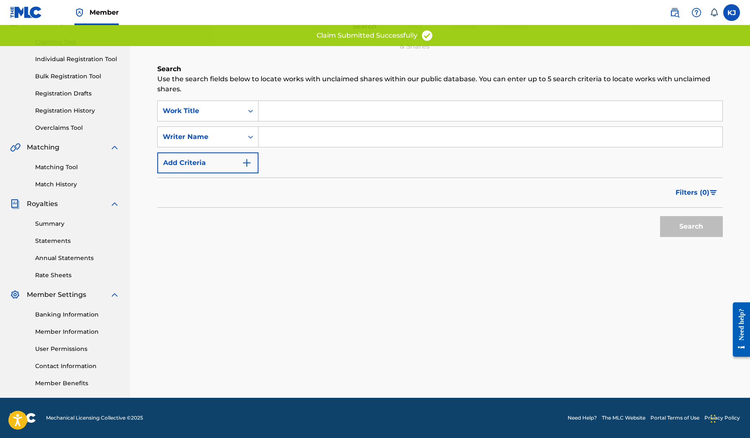
scroll to position [81, 0]
click at [285, 134] on input "Search Form" at bounding box center [491, 137] width 464 height 20
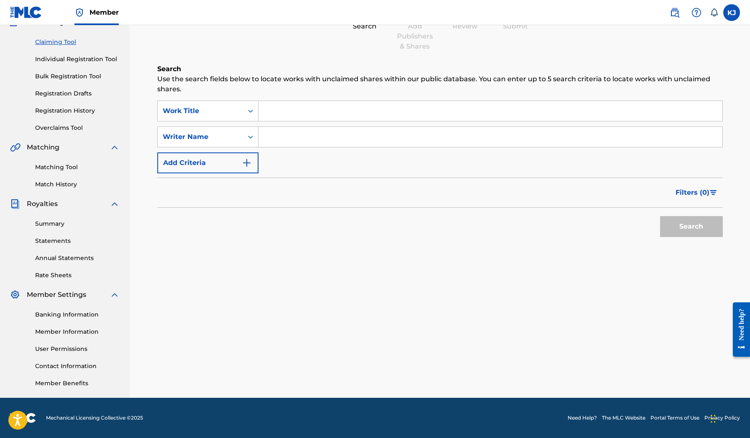
paste input "[PERSON_NAME]"
type input "[PERSON_NAME]"
click at [691, 226] on button "Search" at bounding box center [691, 226] width 63 height 21
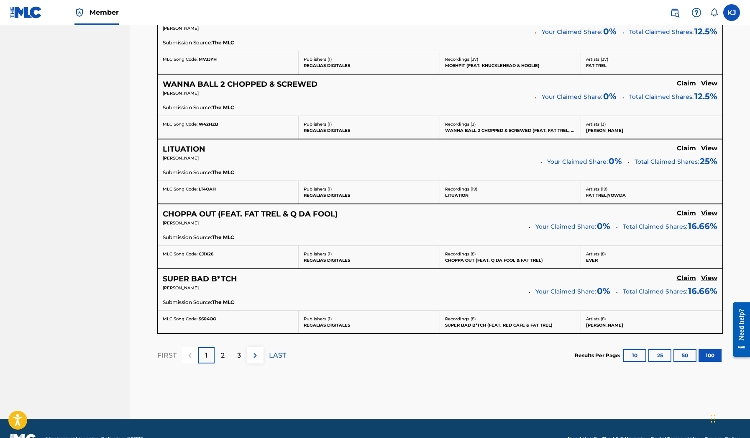
click at [222, 350] on p "2" at bounding box center [223, 355] width 4 height 10
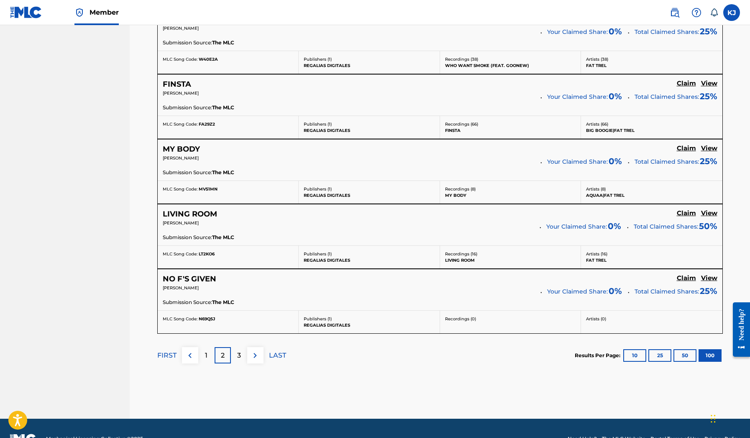
click at [241, 347] on div "3" at bounding box center [239, 355] width 16 height 16
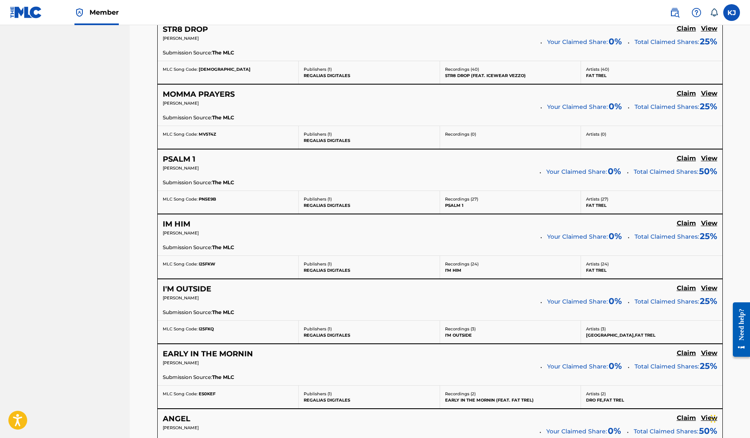
scroll to position [1562, 0]
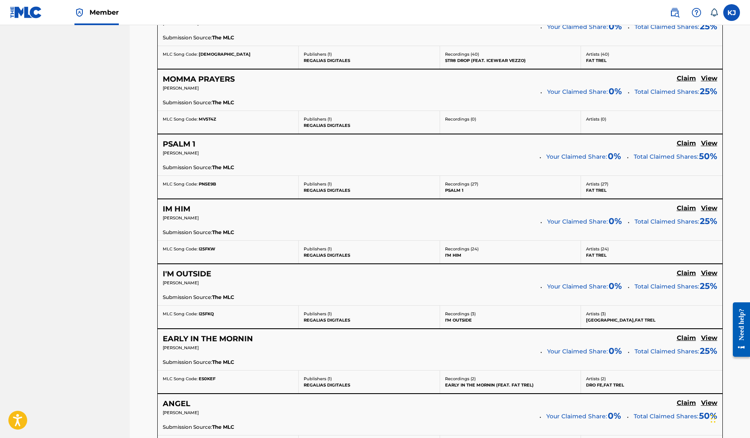
click at [181, 204] on h5 "IM HIM" at bounding box center [177, 209] width 28 height 10
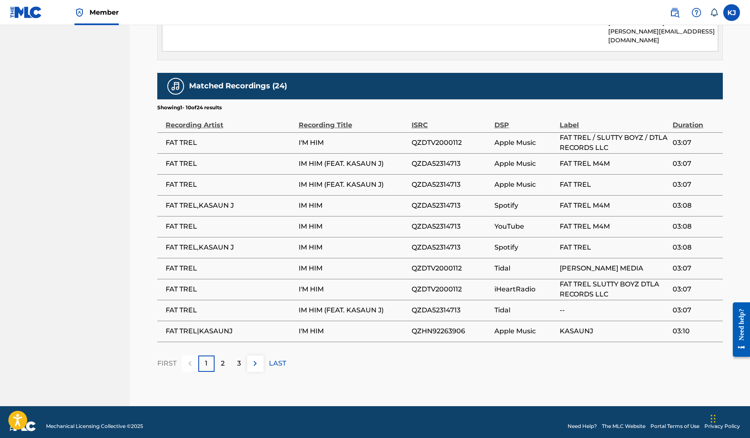
scroll to position [467, 0]
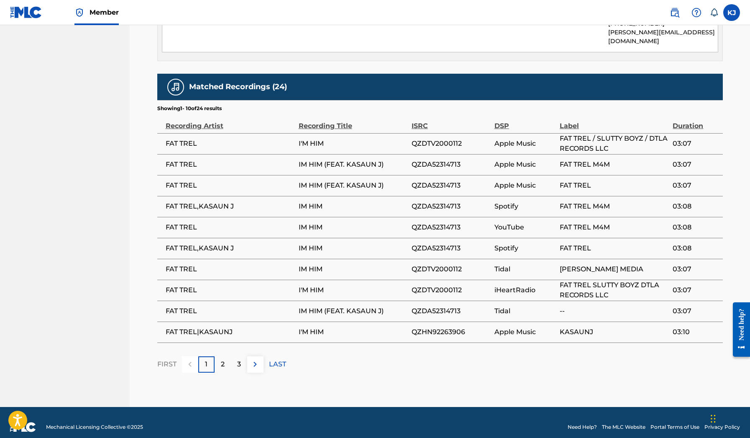
click at [220, 356] on div "2" at bounding box center [223, 364] width 16 height 16
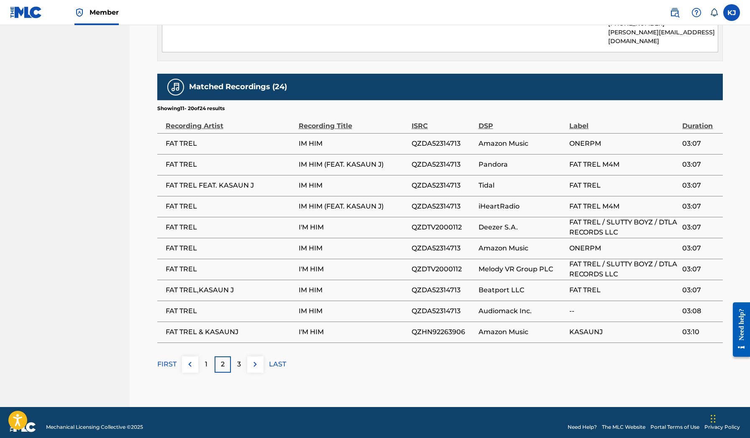
click at [239, 359] on p "3" at bounding box center [239, 364] width 4 height 10
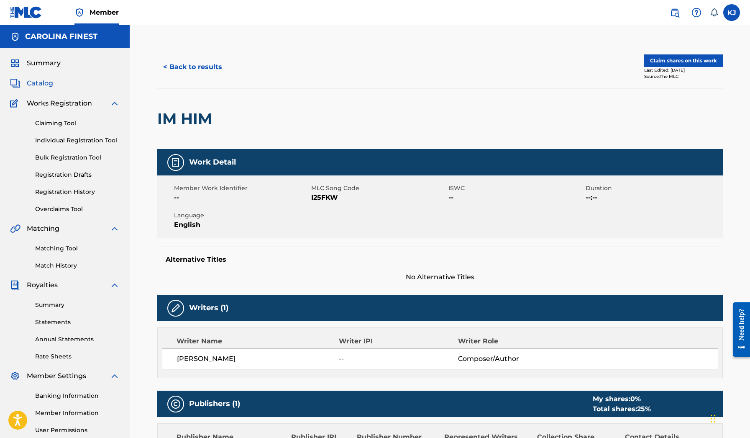
scroll to position [0, 0]
click at [692, 61] on button "Claim shares on this work" at bounding box center [683, 60] width 79 height 13
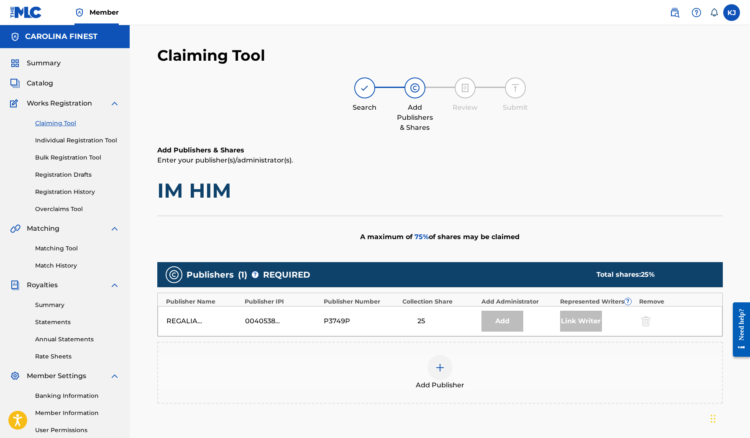
click at [441, 364] on img at bounding box center [440, 367] width 10 height 10
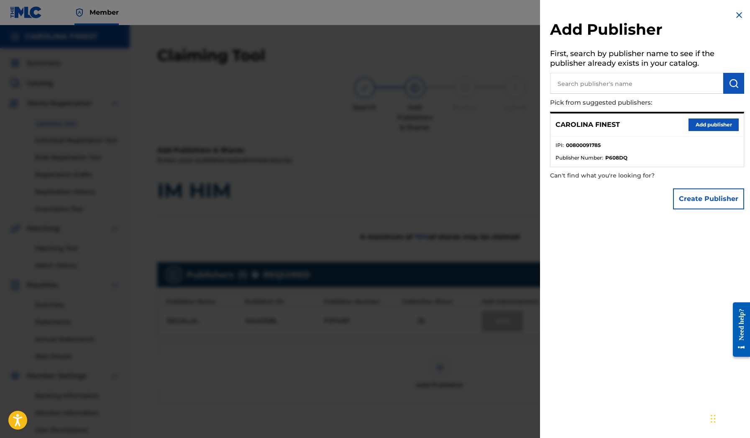
click at [706, 121] on button "Add publisher" at bounding box center [714, 124] width 50 height 13
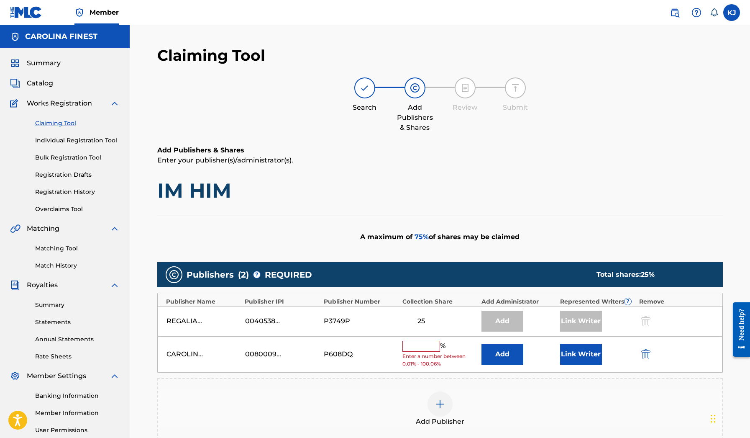
click at [414, 347] on input "text" at bounding box center [421, 346] width 38 height 11
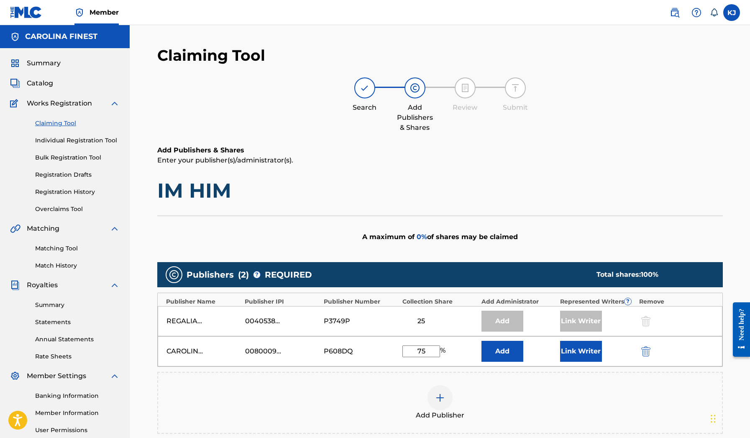
type input "75"
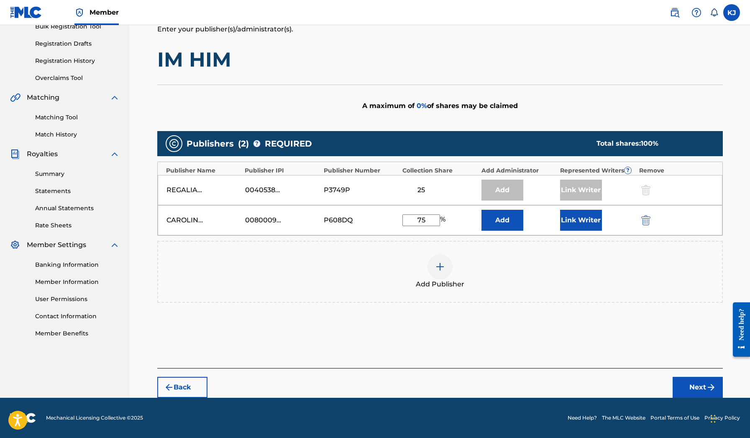
scroll to position [131, 0]
click at [696, 384] on button "Next" at bounding box center [698, 387] width 50 height 21
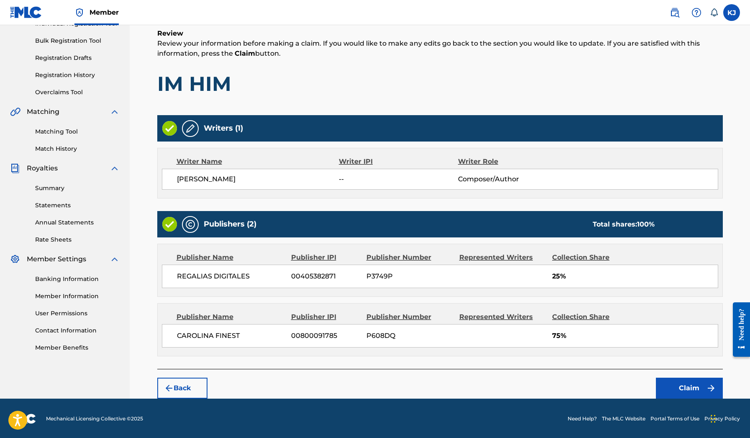
click at [188, 386] on button "Back" at bounding box center [182, 387] width 50 height 21
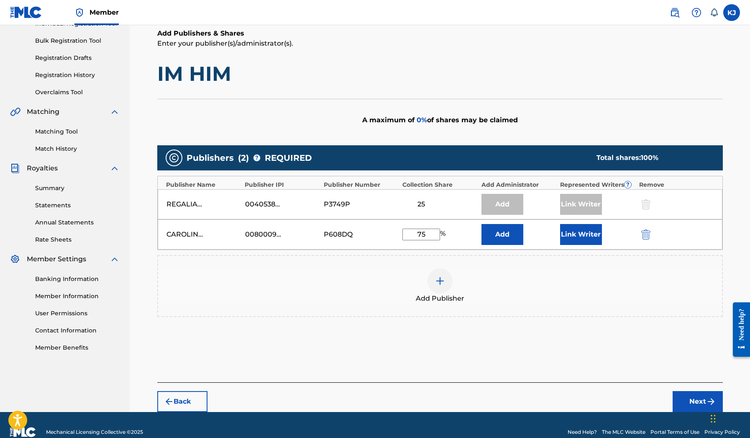
click at [572, 240] on button "Link Writer" at bounding box center [581, 234] width 42 height 21
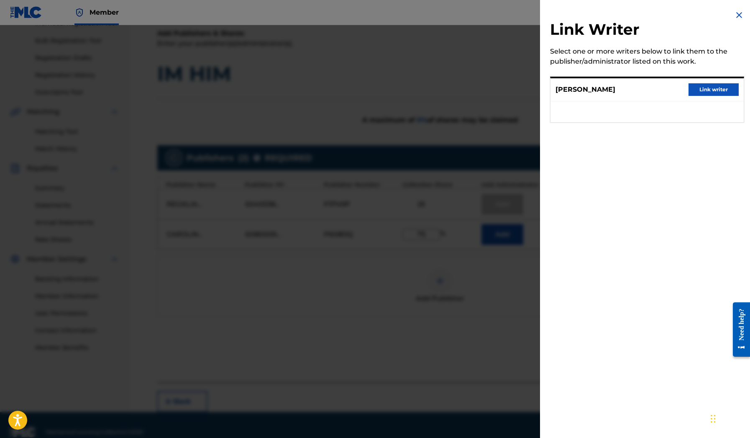
click at [735, 14] on img at bounding box center [739, 15] width 10 height 10
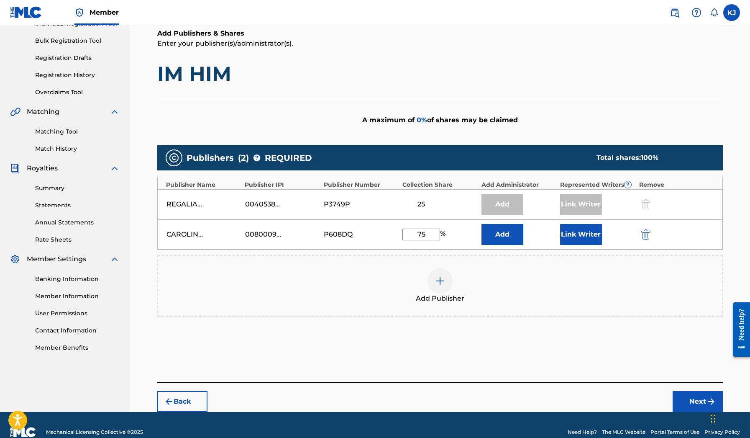
click at [687, 397] on button "Next" at bounding box center [698, 401] width 50 height 21
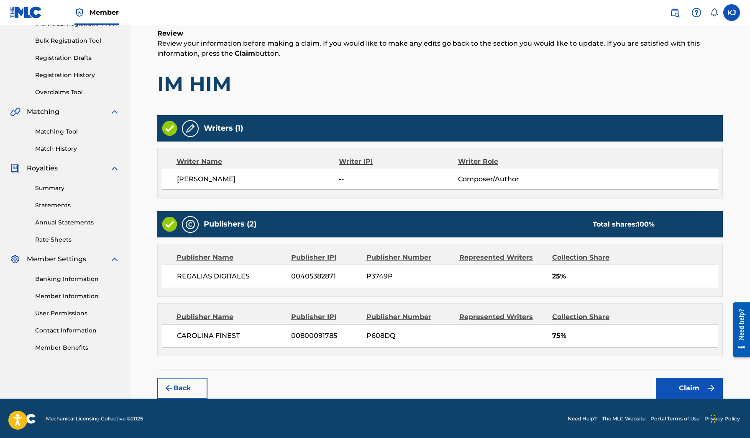
click at [677, 388] on button "Claim" at bounding box center [689, 387] width 67 height 21
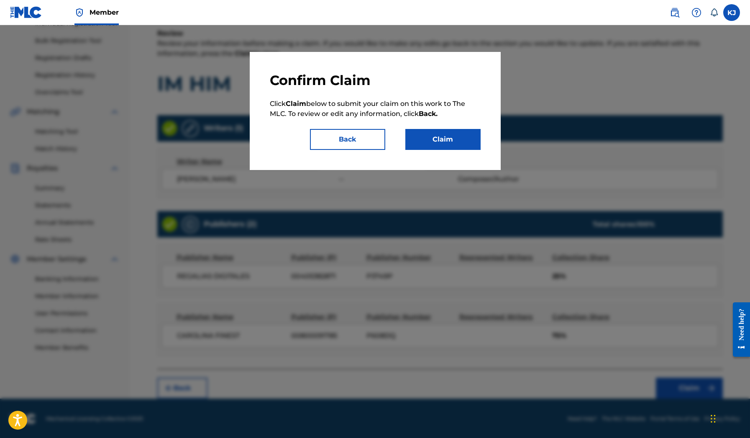
click at [456, 147] on button "Claim" at bounding box center [442, 139] width 75 height 21
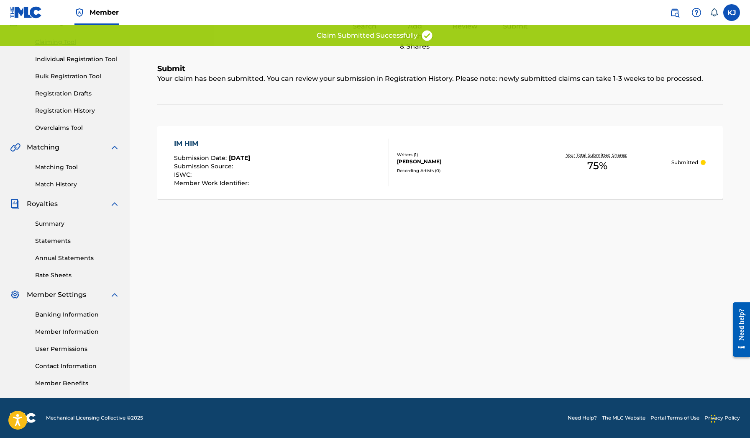
scroll to position [81, 0]
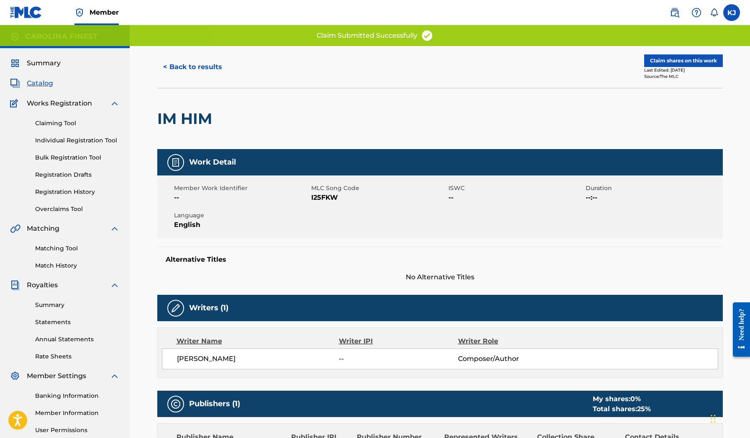
scroll to position [81, 0]
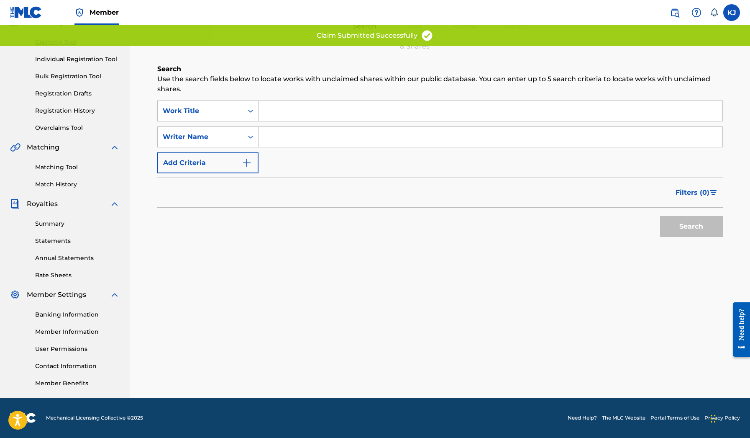
click at [288, 145] on input "Search Form" at bounding box center [491, 137] width 464 height 20
paste input "[PERSON_NAME]"
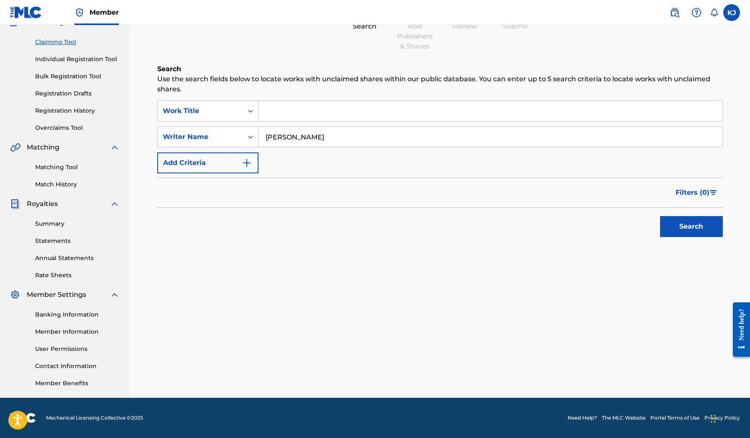
type input "[PERSON_NAME]"
click at [691, 226] on button "Search" at bounding box center [691, 226] width 63 height 21
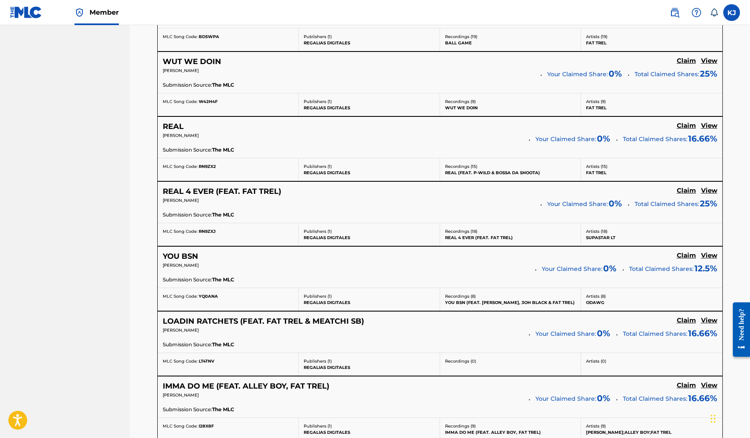
scroll to position [6452, 0]
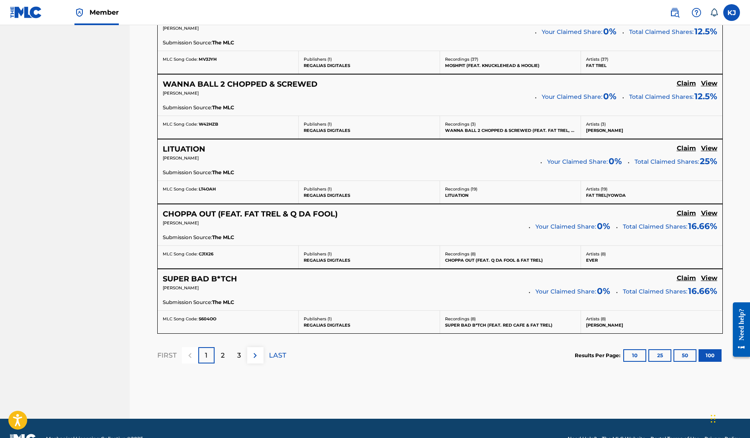
click at [240, 347] on div "3" at bounding box center [239, 355] width 16 height 16
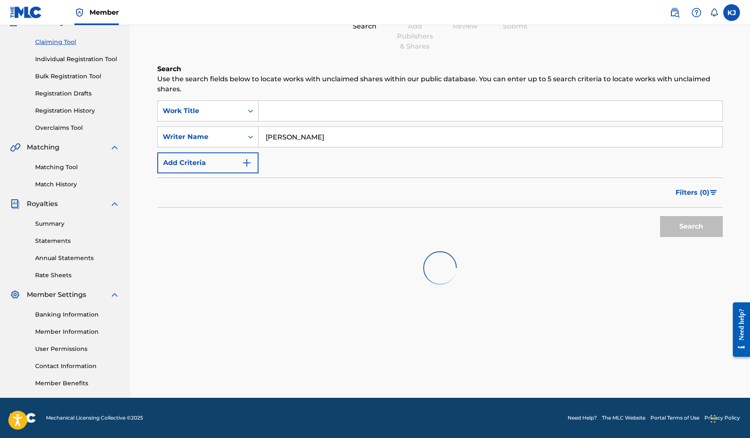
scroll to position [81, 0]
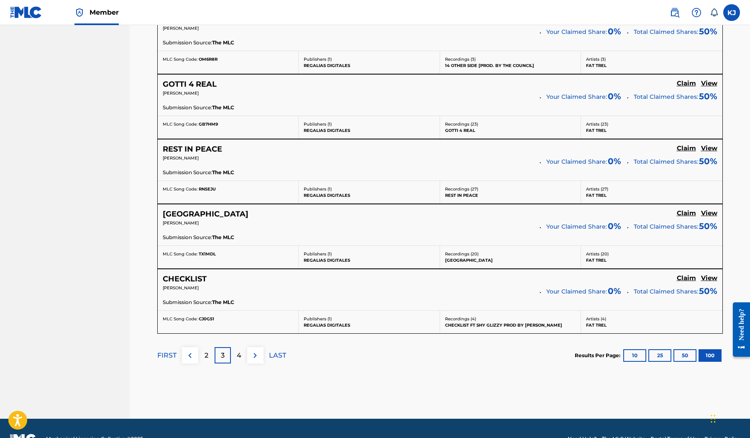
click at [256, 350] on img at bounding box center [255, 355] width 10 height 10
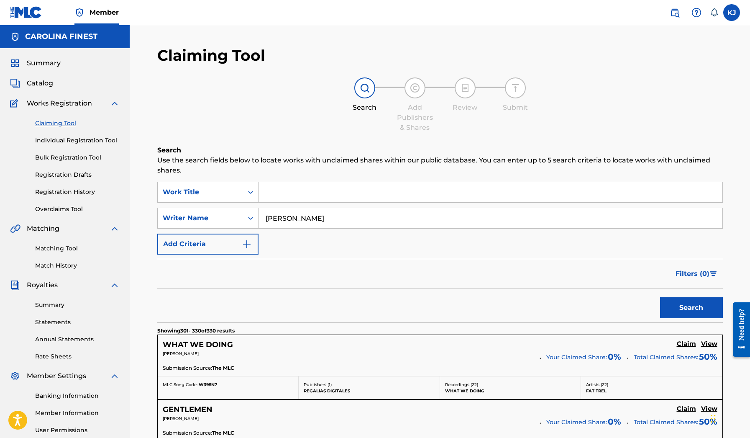
scroll to position [0, 0]
click at [318, 221] on input "[PERSON_NAME]" at bounding box center [491, 218] width 464 height 20
click at [310, 195] on input "Search Form" at bounding box center [491, 192] width 464 height 20
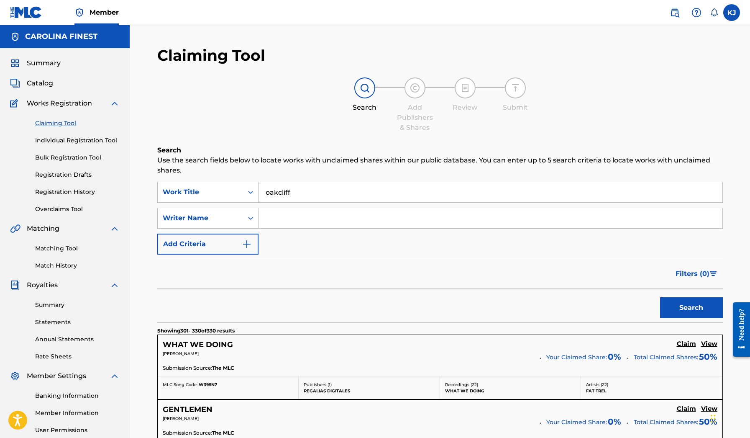
click at [691, 308] on button "Search" at bounding box center [691, 307] width 63 height 21
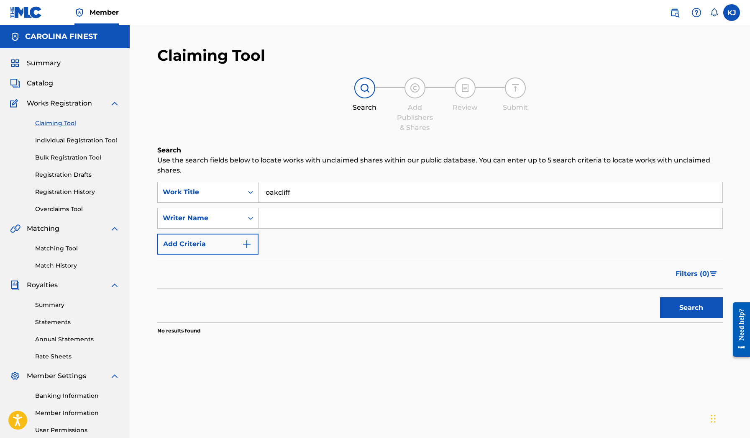
click at [279, 193] on input "oakcliff" at bounding box center [491, 192] width 464 height 20
type input "oak cliff"
click at [691, 308] on button "Search" at bounding box center [691, 307] width 63 height 21
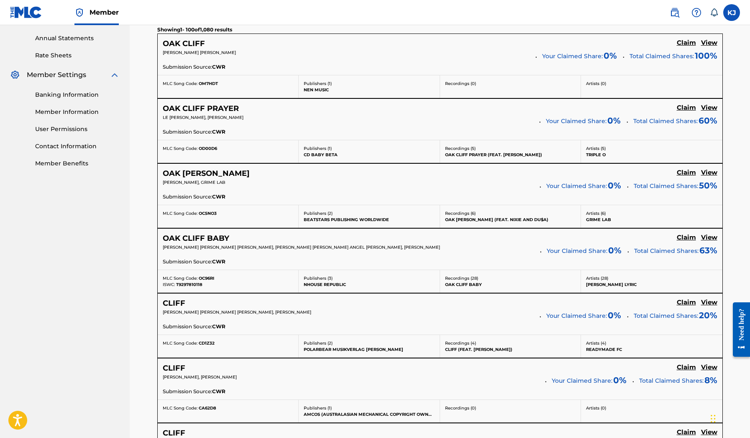
scroll to position [302, 0]
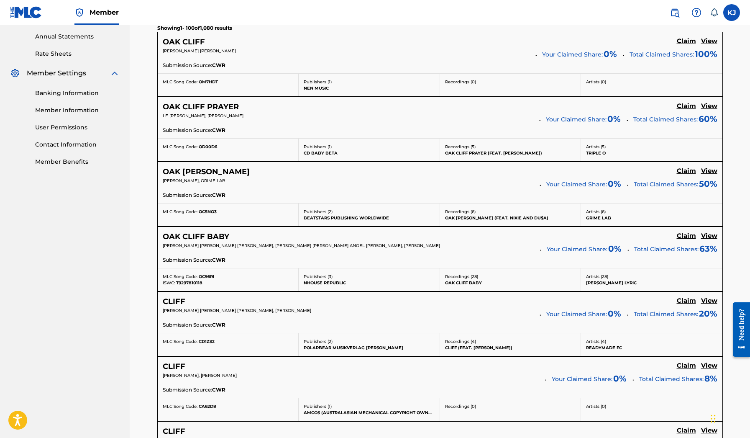
click at [193, 43] on h5 "OAK CLIFF" at bounding box center [184, 42] width 42 height 10
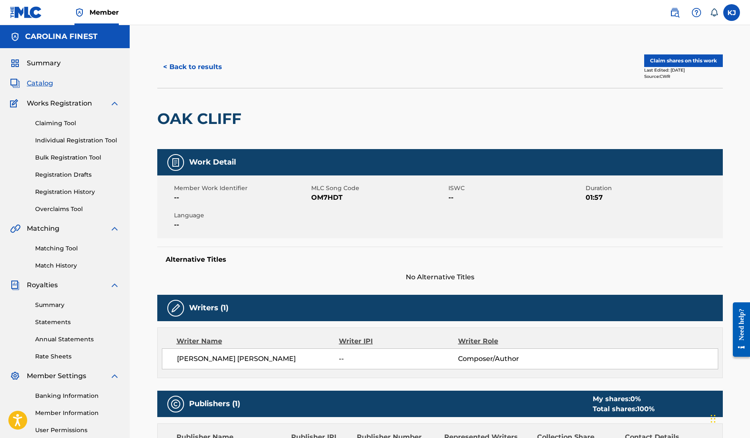
click at [54, 299] on div "Summary Statements Annual Statements Rate Sheets" at bounding box center [65, 325] width 110 height 71
click at [53, 302] on link "Summary" at bounding box center [77, 304] width 85 height 9
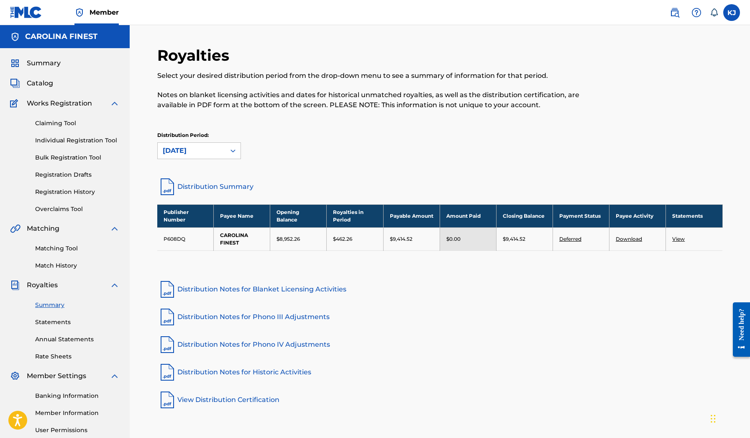
click at [50, 85] on span "Catalog" at bounding box center [40, 83] width 26 height 10
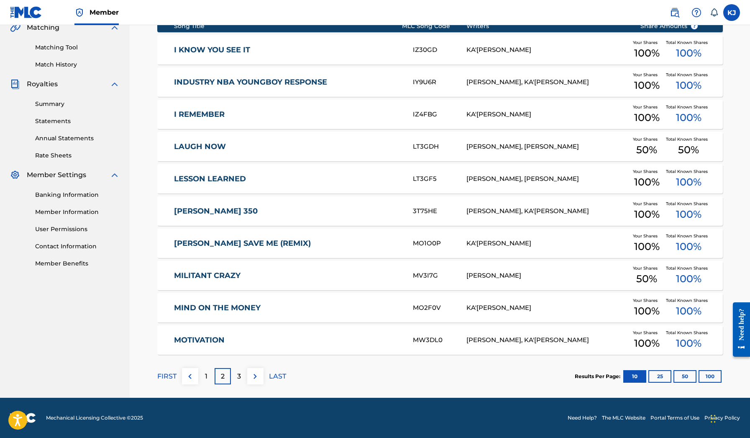
scroll to position [201, 0]
click at [207, 377] on p "1" at bounding box center [206, 376] width 3 height 10
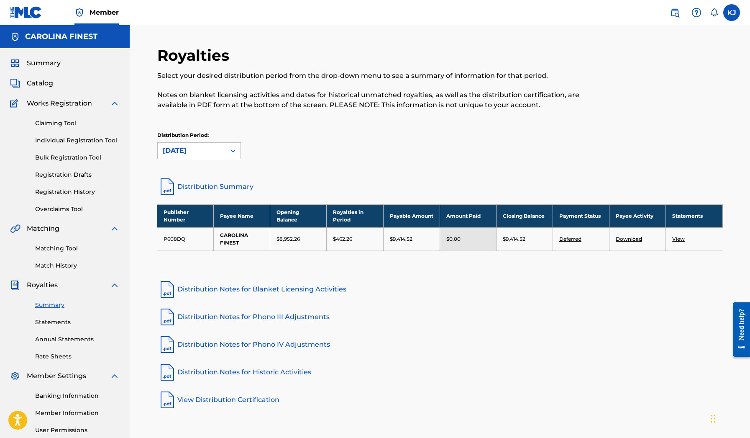
click at [47, 81] on span "Catalog" at bounding box center [40, 83] width 26 height 10
